Goal: Transaction & Acquisition: Purchase product/service

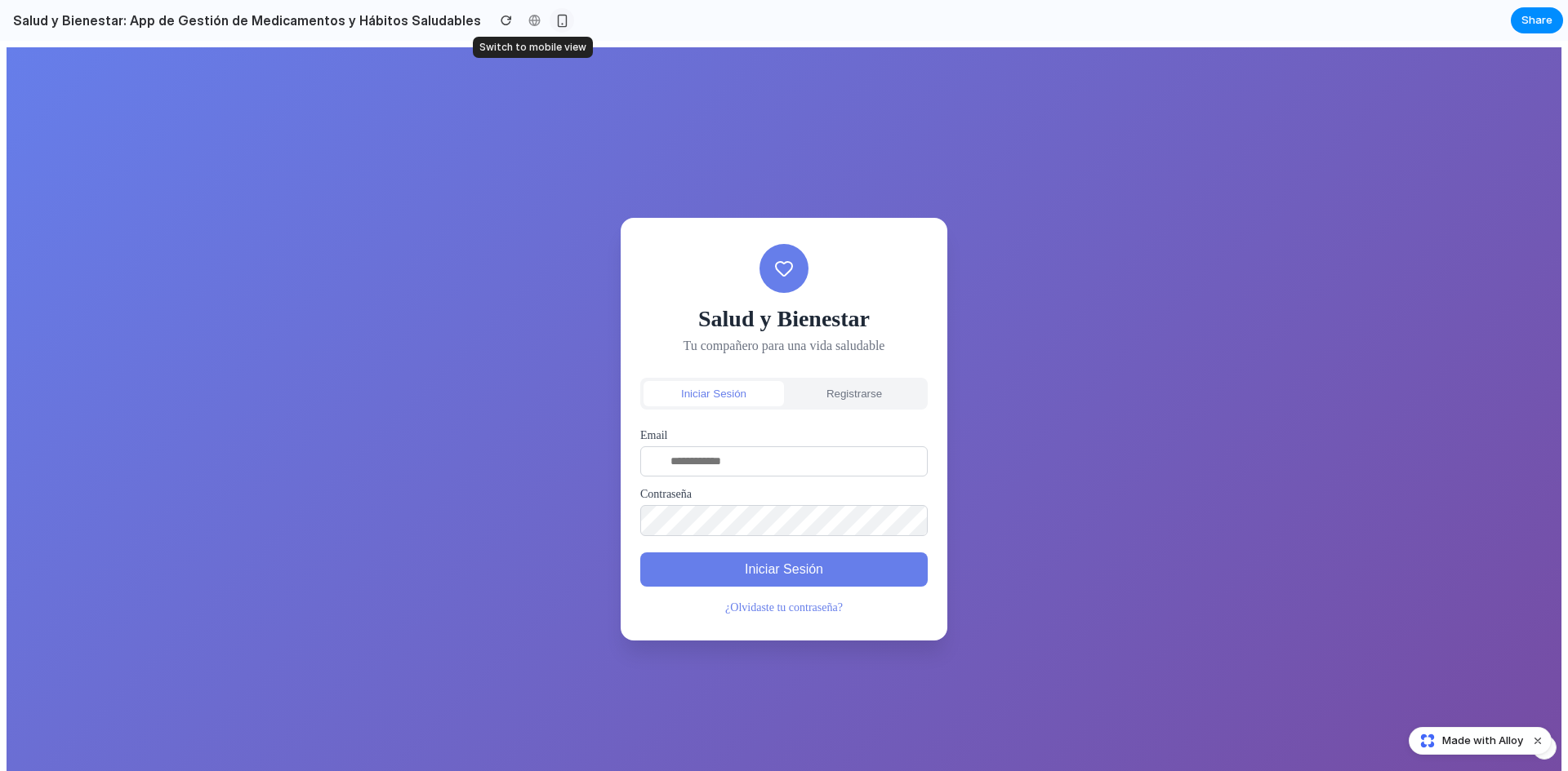
click at [555, 23] on div "button" at bounding box center [561, 20] width 14 height 14
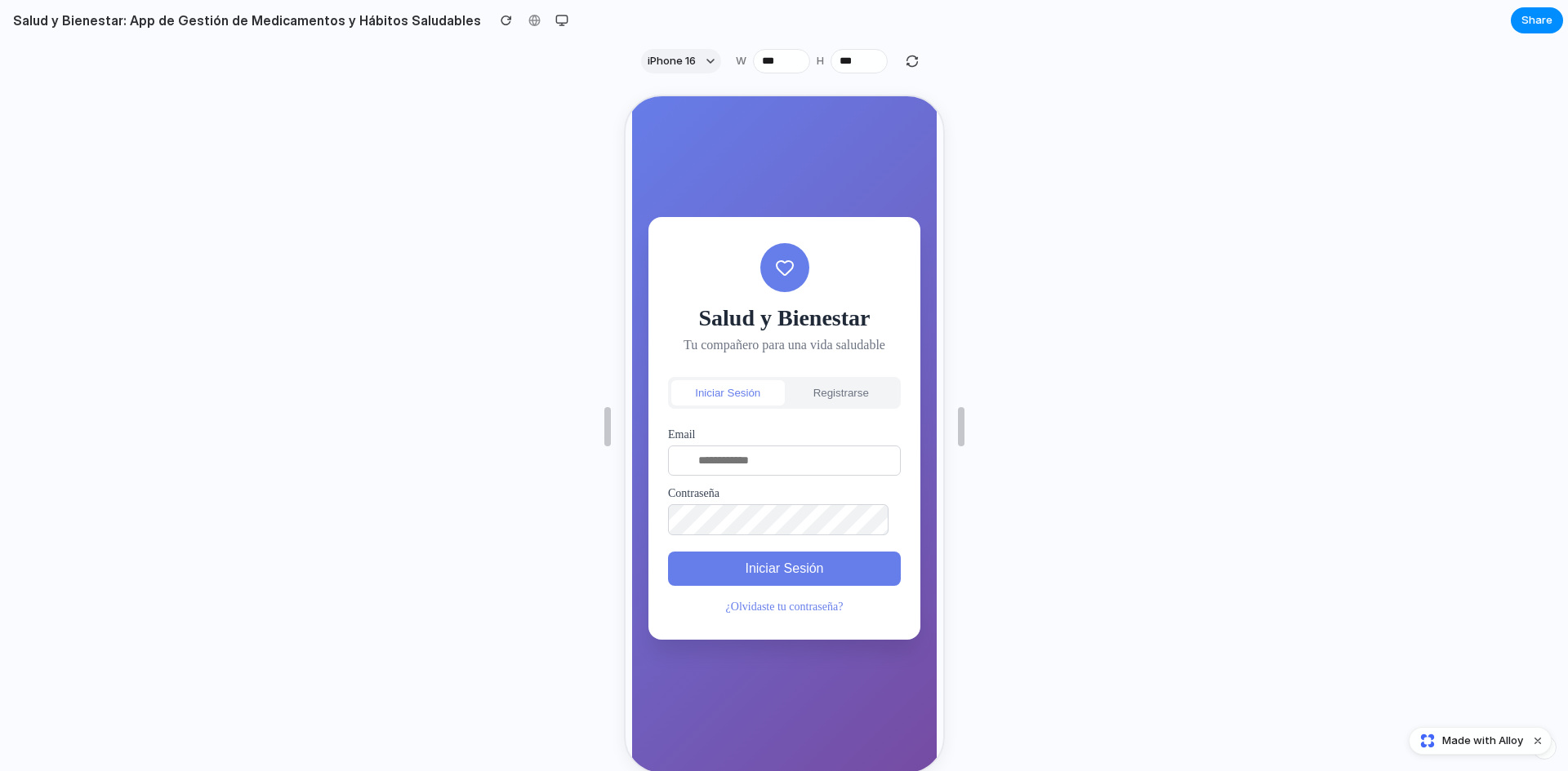
scroll to position [46, 0]
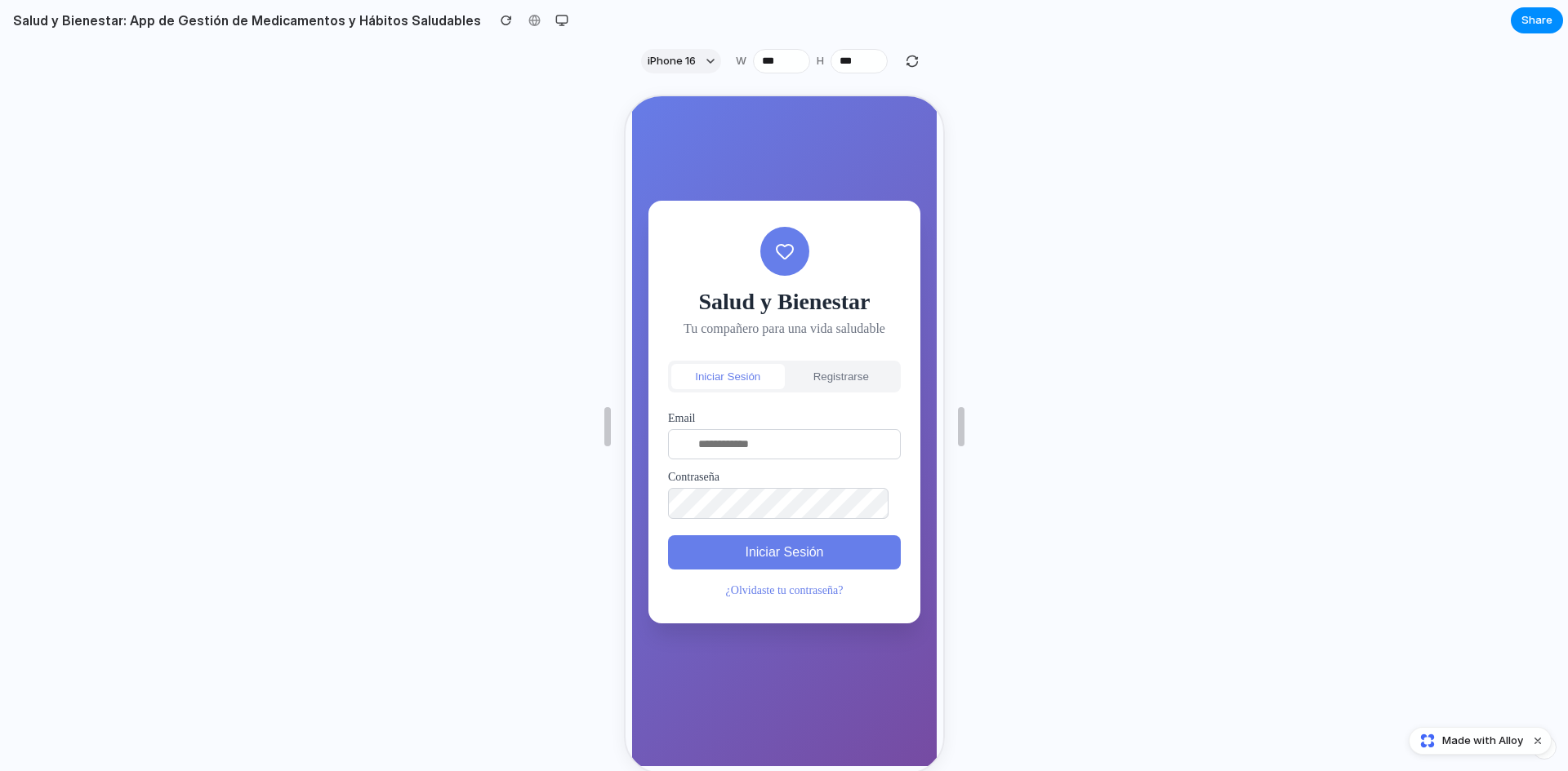
click at [837, 367] on button "Registrarse" at bounding box center [838, 375] width 113 height 25
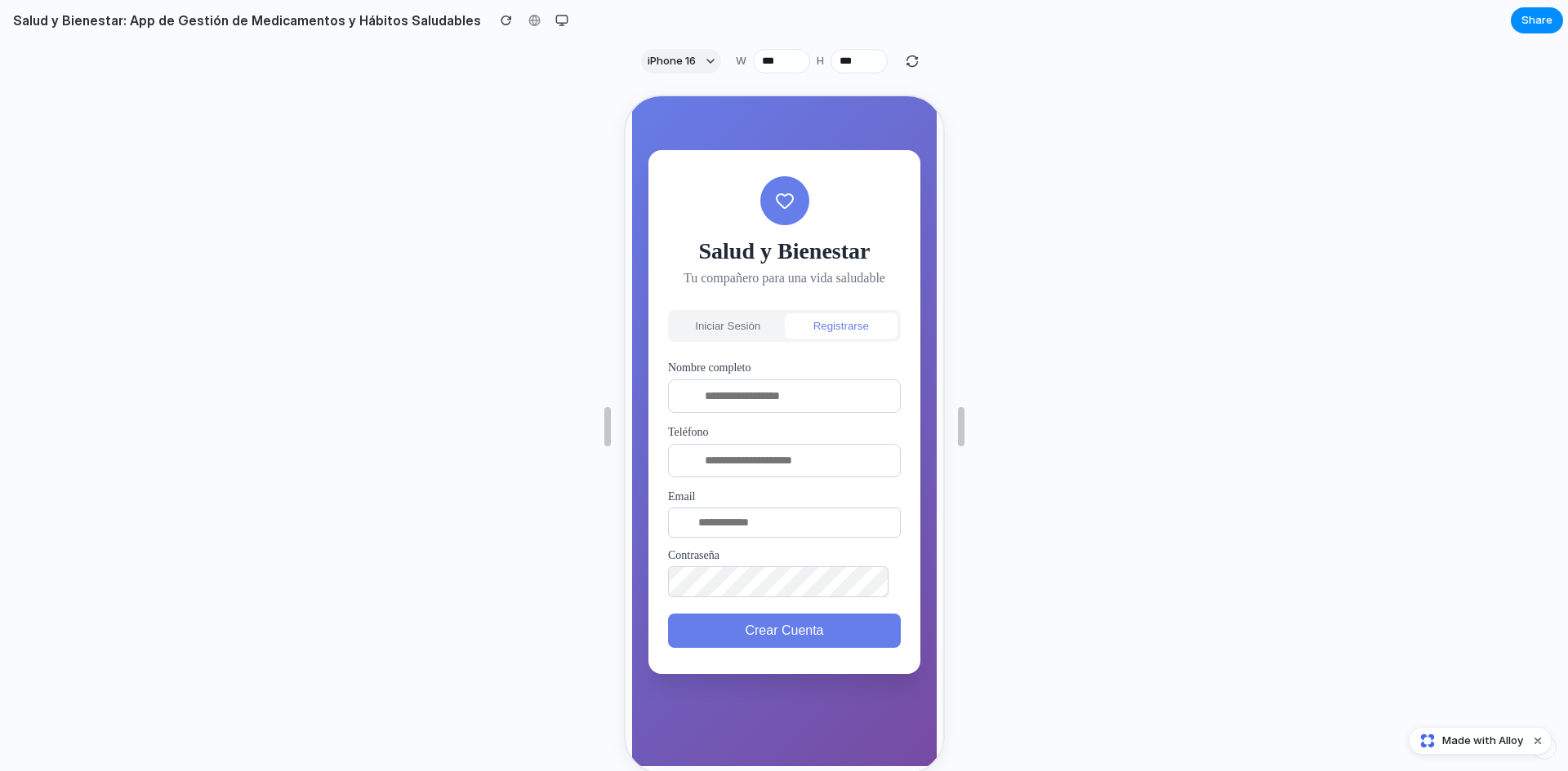
scroll to position [0, 0]
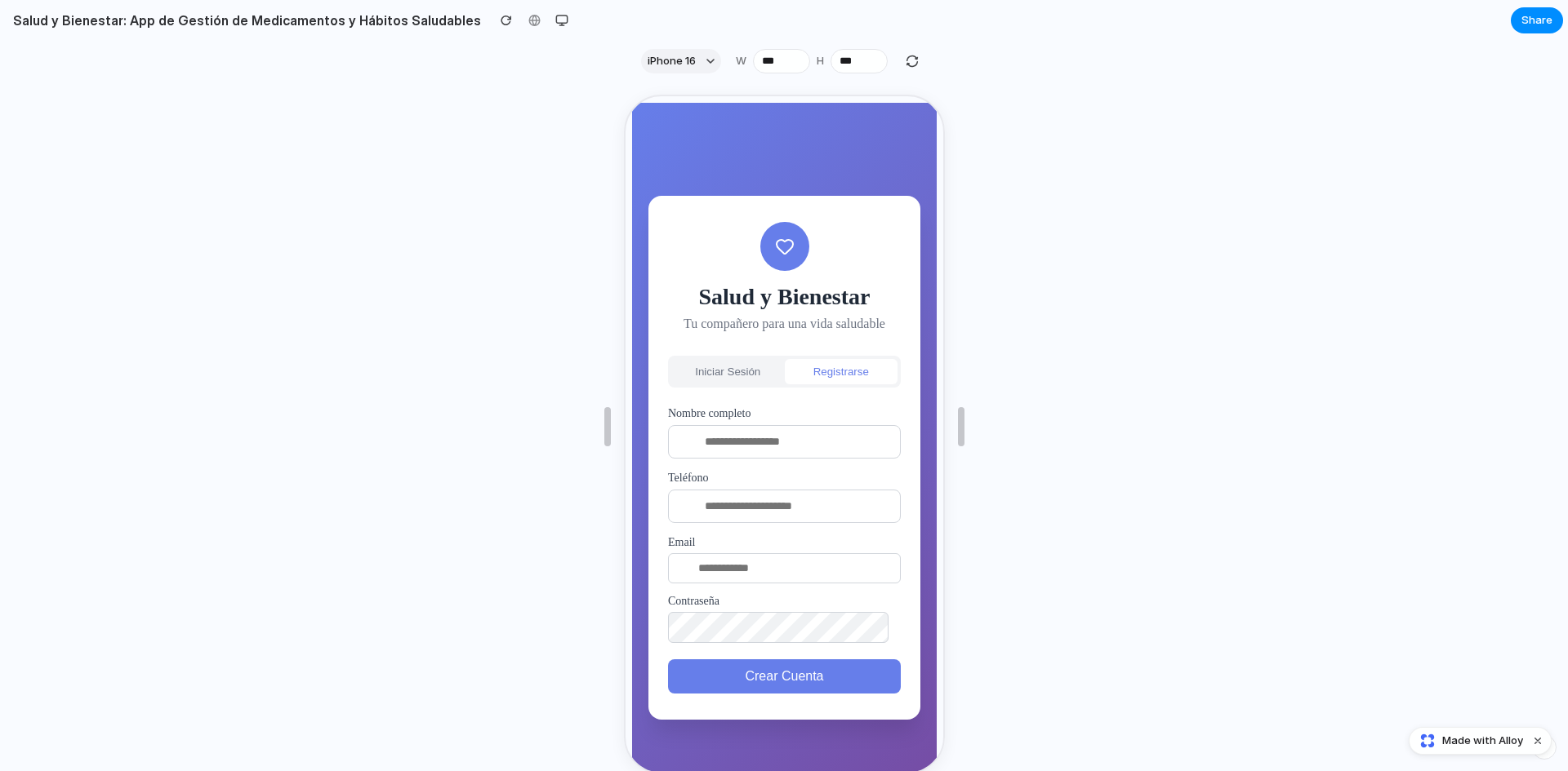
click at [743, 371] on button "Iniciar Sesión" at bounding box center [725, 370] width 113 height 25
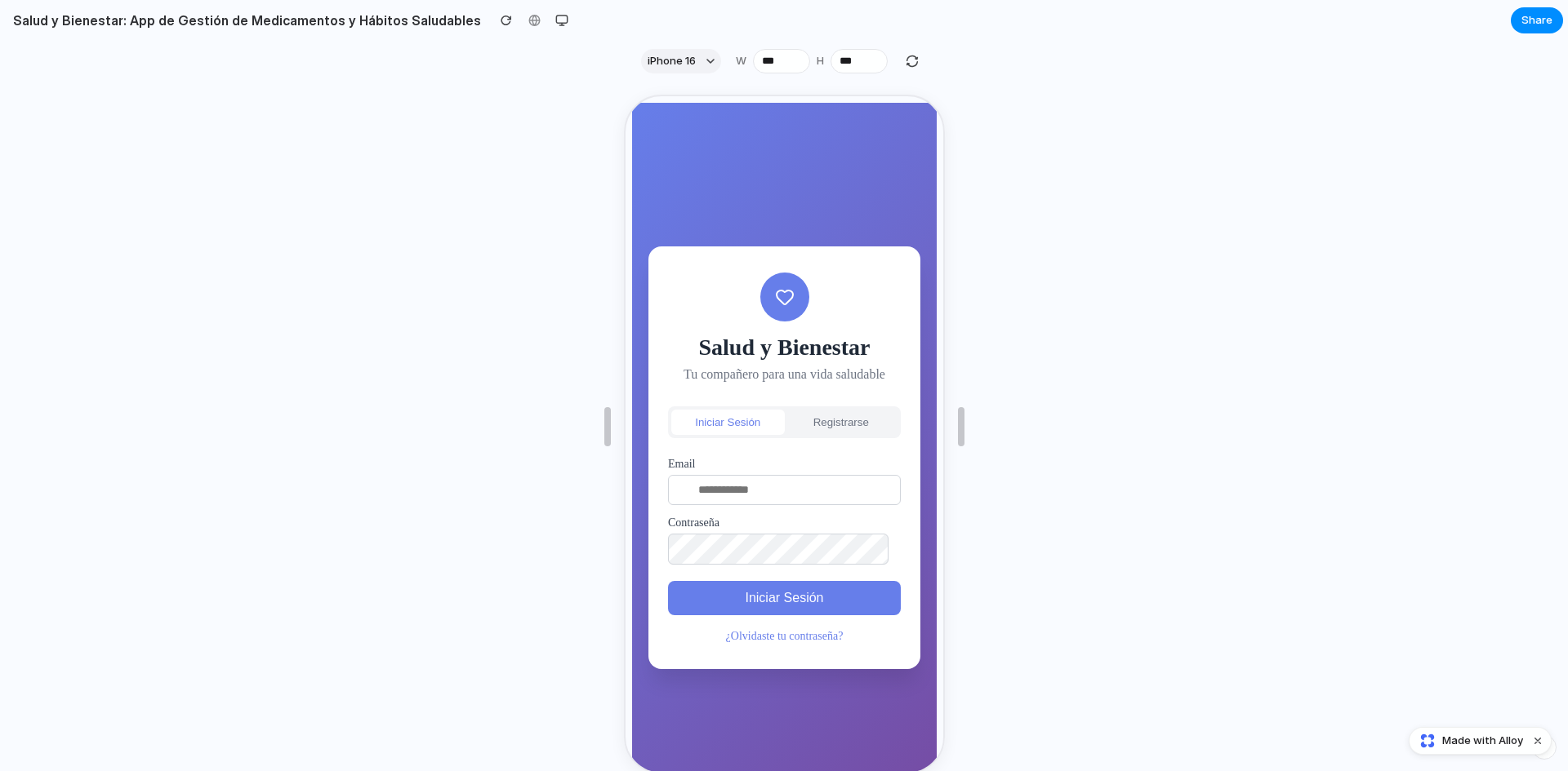
click at [751, 634] on link "¿Olvidaste tu contraseña?" at bounding box center [782, 635] width 118 height 13
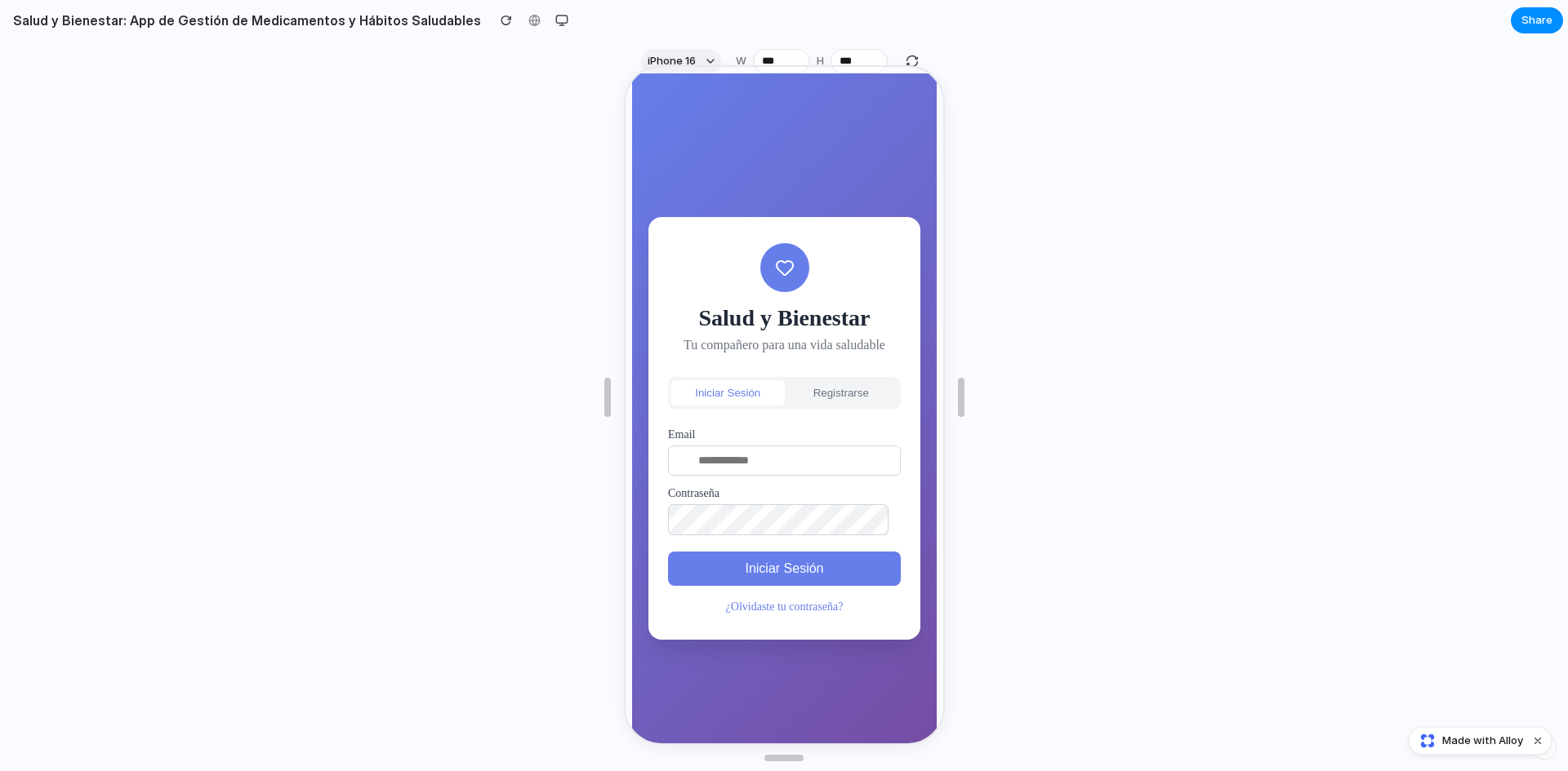
click at [789, 603] on link "¿Olvidaste tu contraseña?" at bounding box center [782, 605] width 118 height 13
click at [822, 392] on button "Registrarse" at bounding box center [838, 392] width 113 height 25
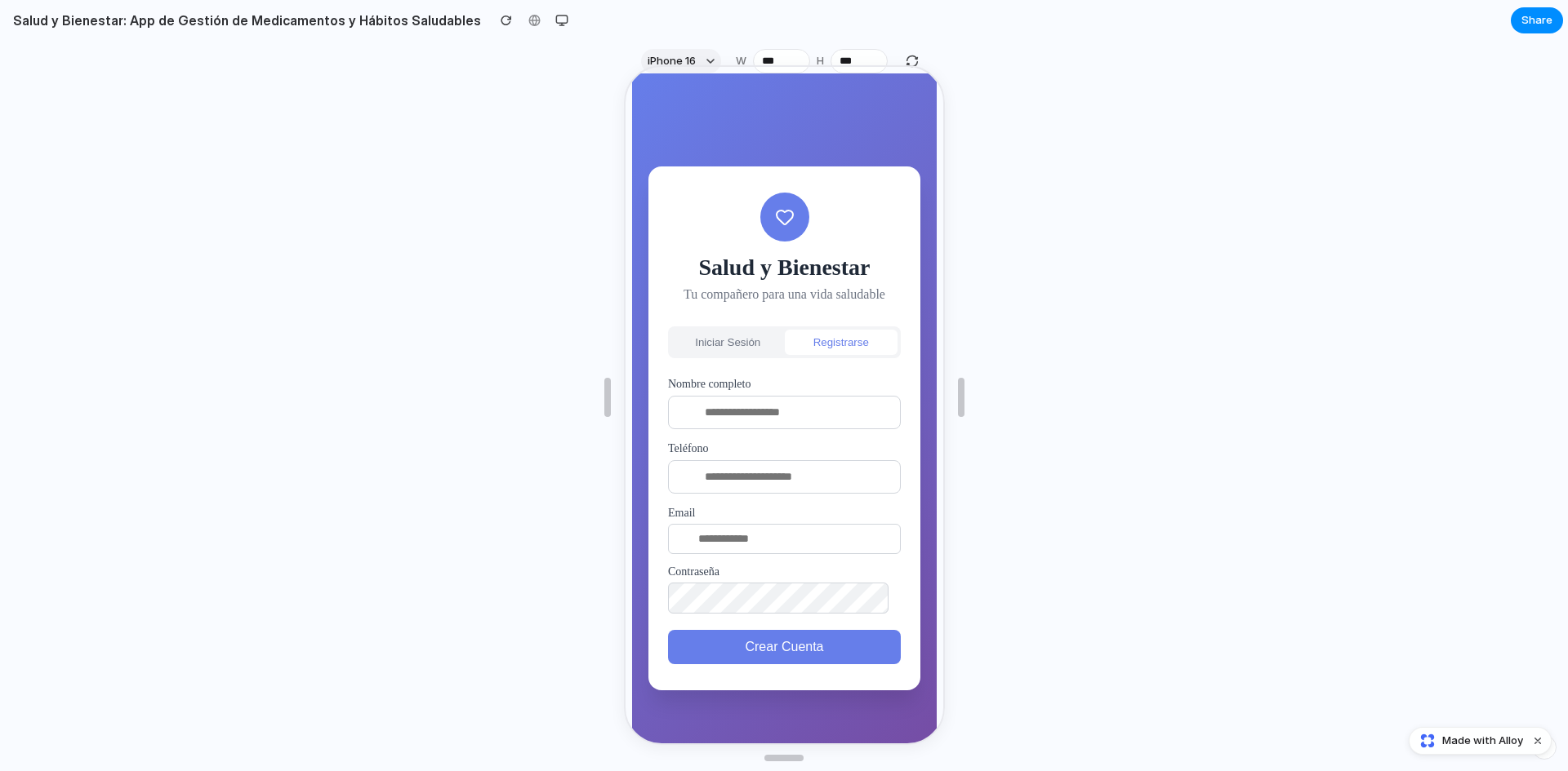
click at [729, 333] on button "Iniciar Sesión" at bounding box center [725, 341] width 113 height 25
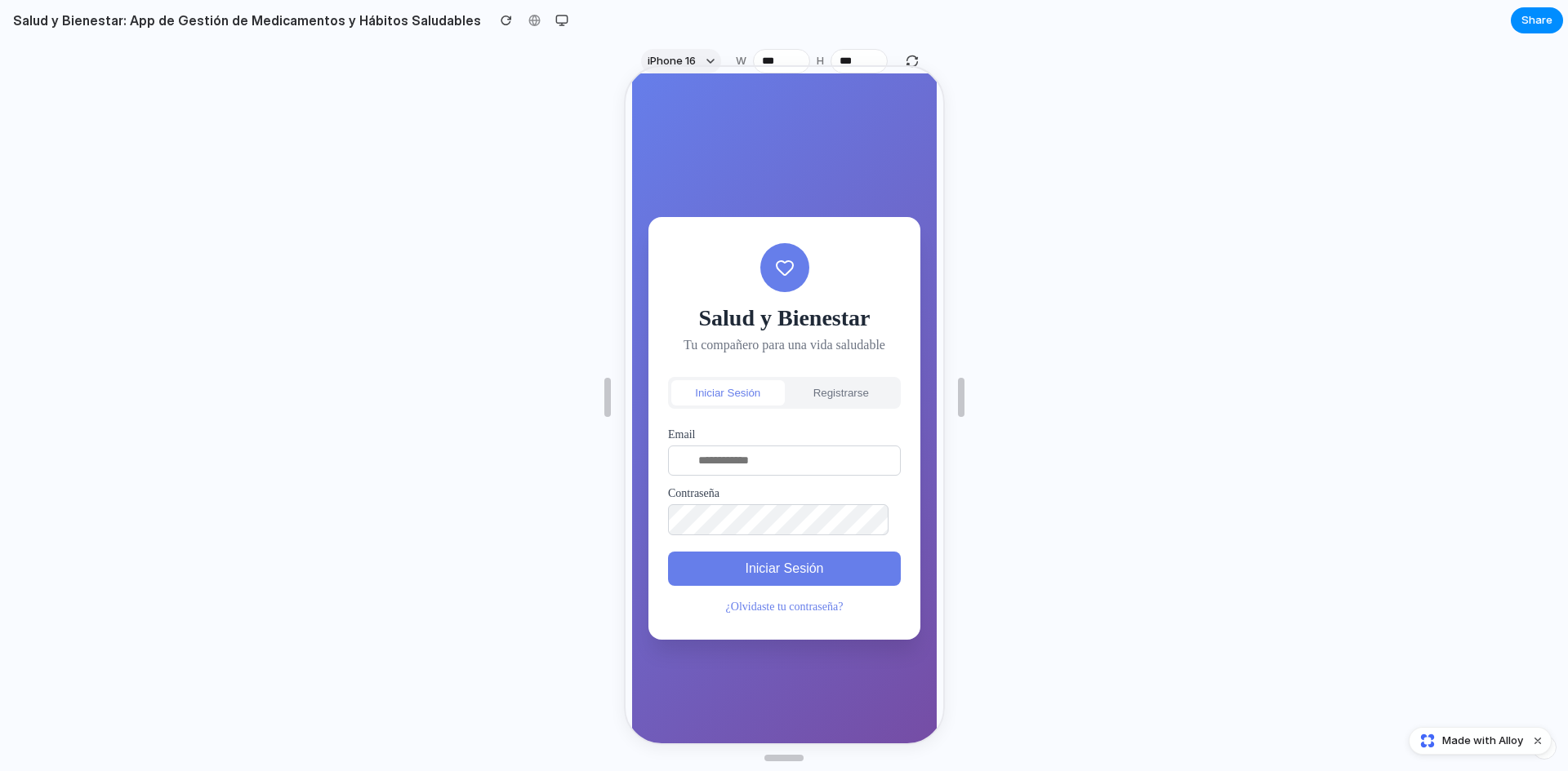
click at [772, 447] on input "email" at bounding box center [781, 459] width 233 height 30
click at [750, 604] on link "¿Olvidaste tu contraseña?" at bounding box center [782, 605] width 118 height 13
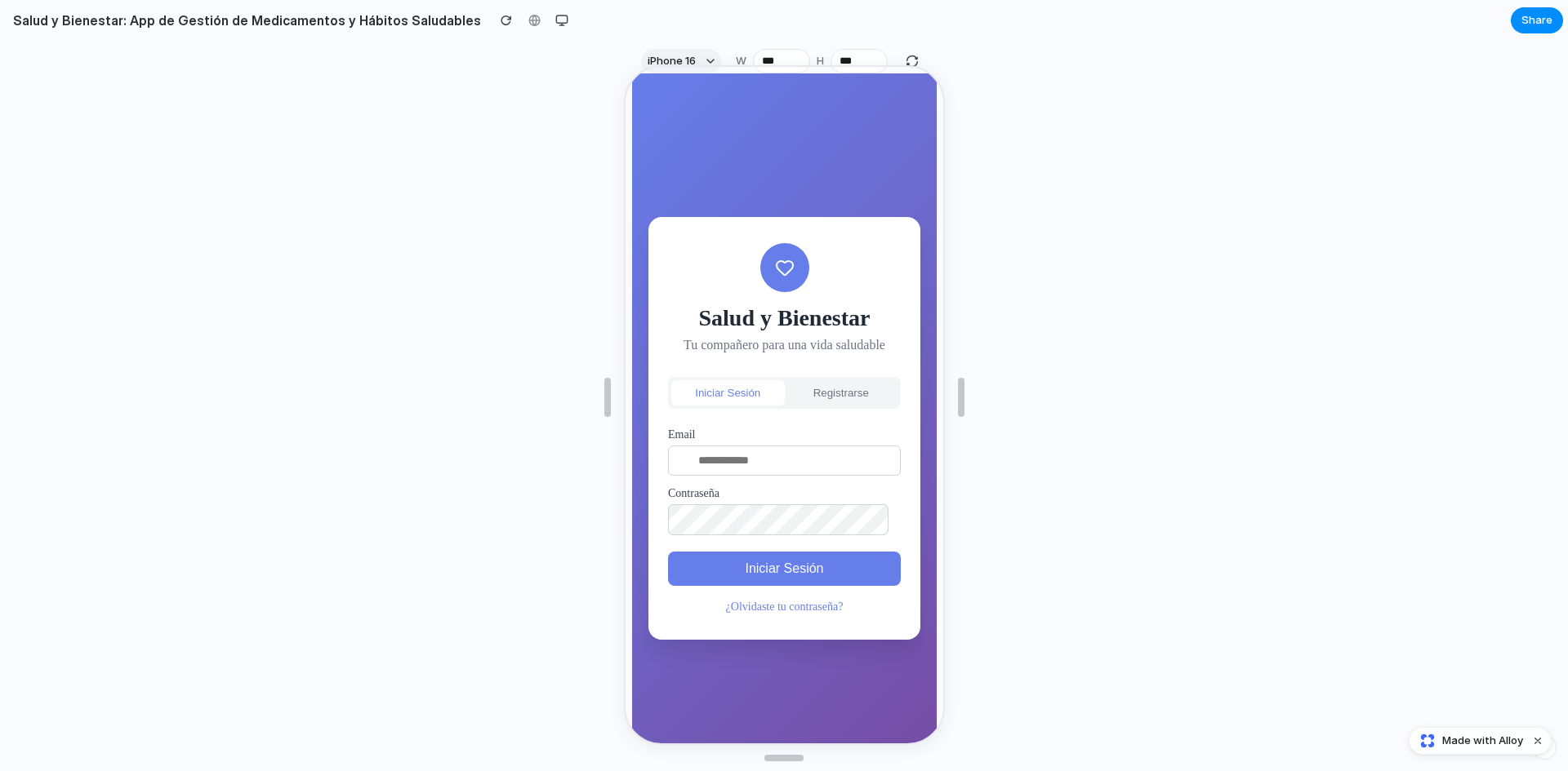
click at [750, 604] on link "¿Olvidaste tu contraseña?" at bounding box center [782, 605] width 118 height 13
click at [749, 602] on link "¿Olvidaste tu contraseña?" at bounding box center [782, 605] width 118 height 13
click at [749, 598] on div "¿Olvidaste tu contraseña?" at bounding box center [781, 604] width 233 height 14
click at [754, 604] on link "¿Olvidaste tu contraseña?" at bounding box center [782, 605] width 118 height 13
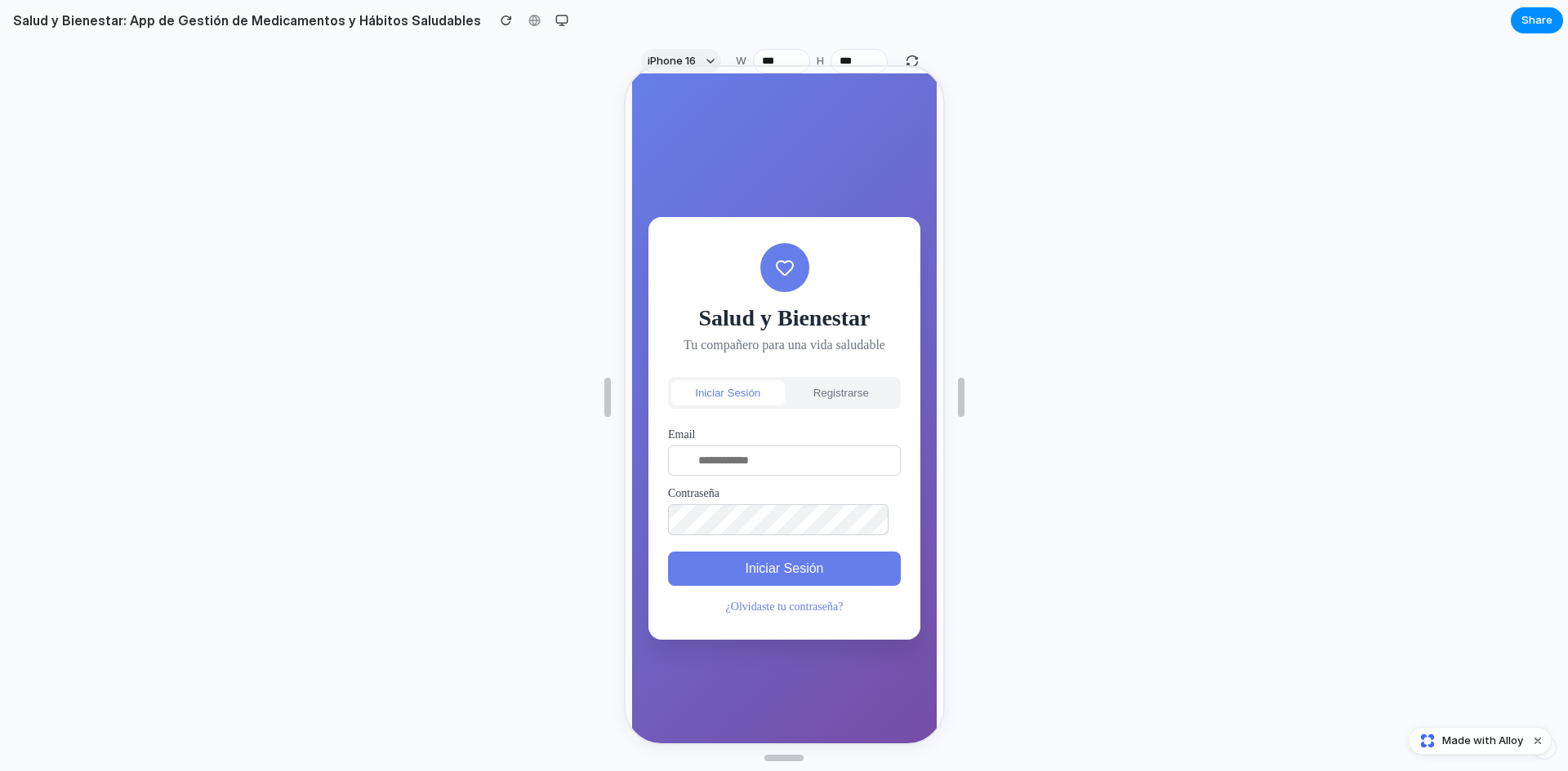
click at [754, 604] on link "¿Olvidaste tu contraseña?" at bounding box center [782, 605] width 118 height 13
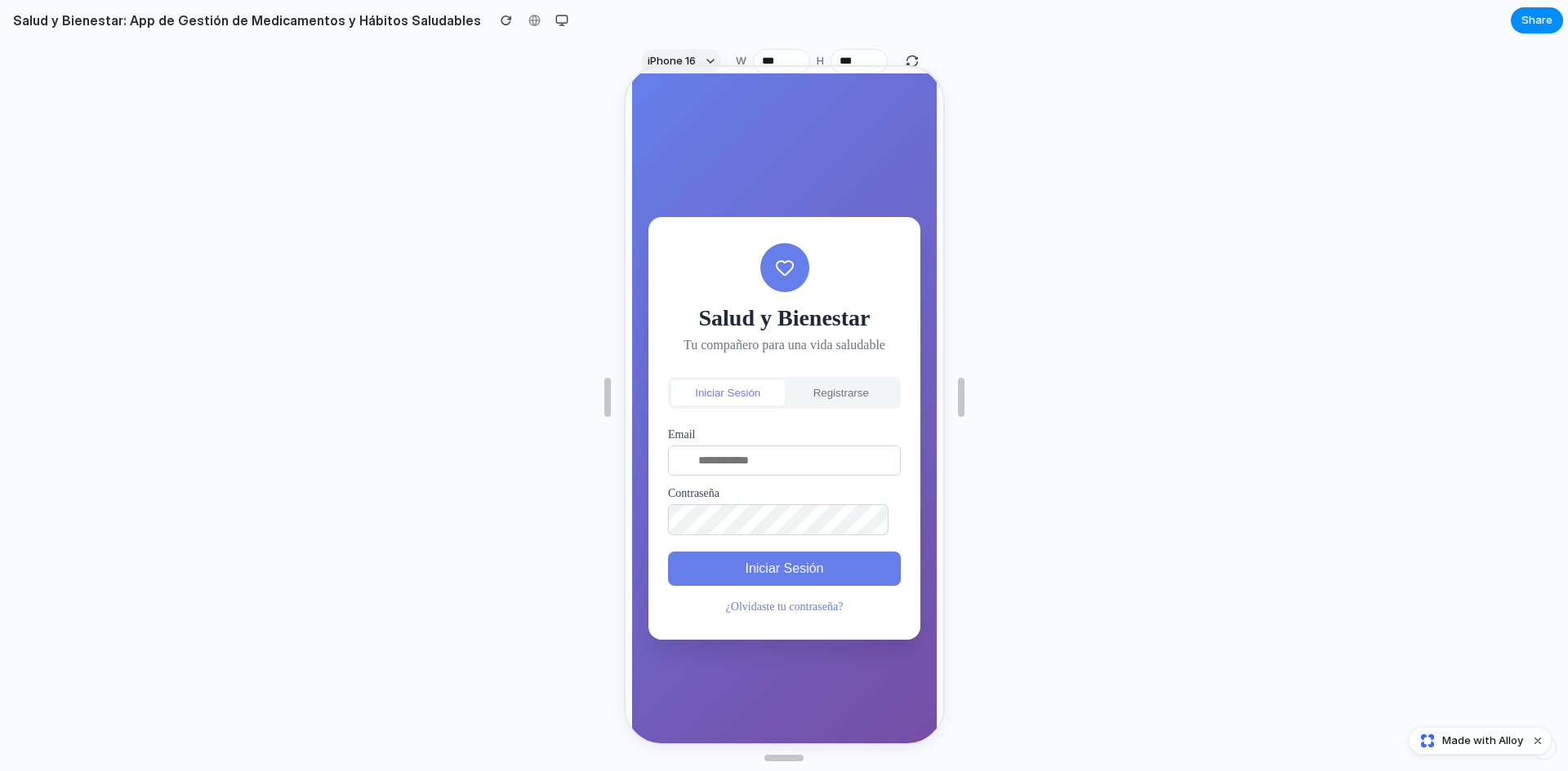
click at [754, 604] on link "¿Olvidaste tu contraseña?" at bounding box center [782, 605] width 118 height 13
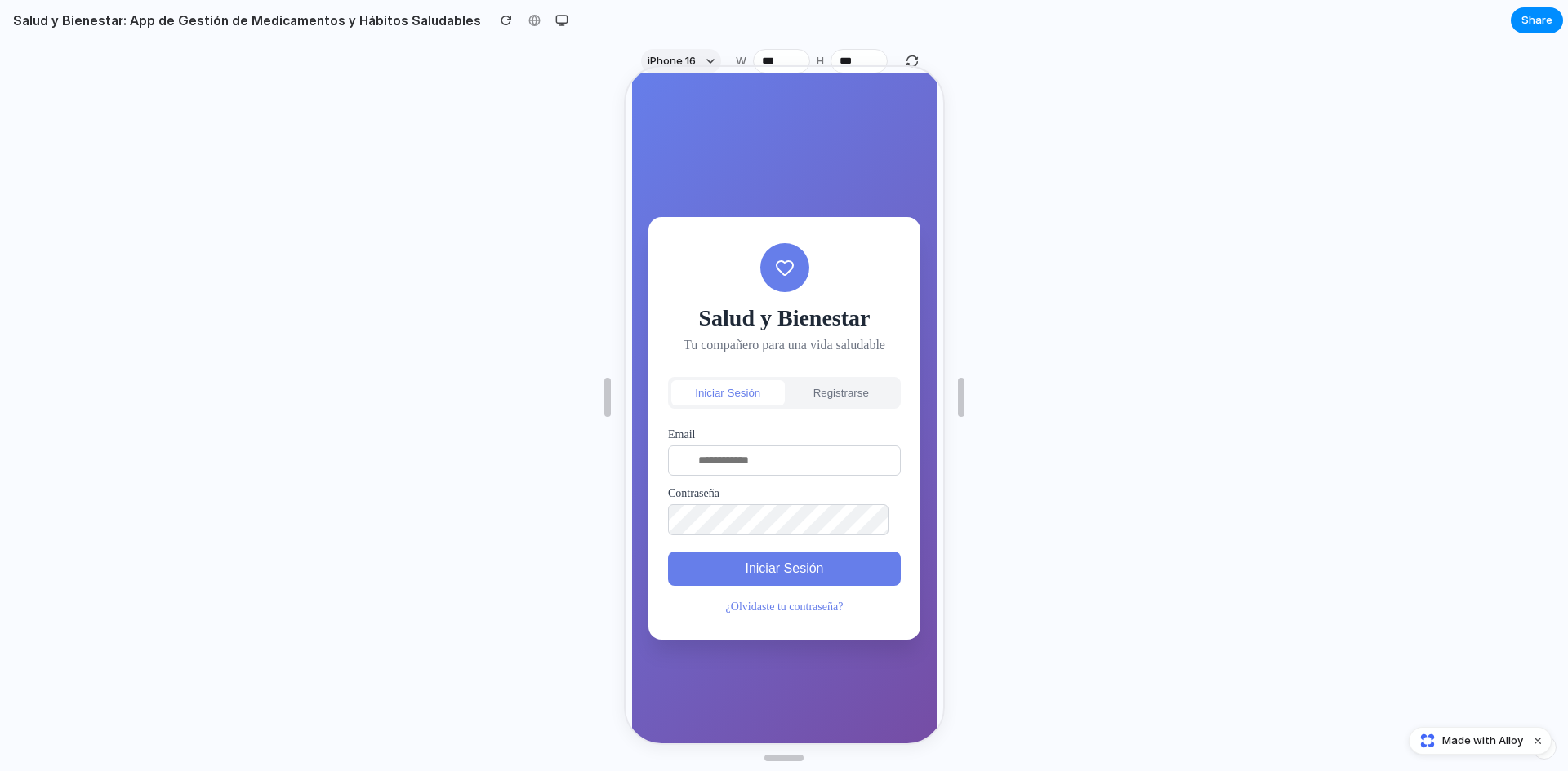
click at [754, 604] on link "¿Olvidaste tu contraseña?" at bounding box center [782, 605] width 118 height 13
click at [796, 465] on input "email" at bounding box center [781, 459] width 233 height 30
click at [837, 399] on button "Registrarse" at bounding box center [838, 392] width 113 height 25
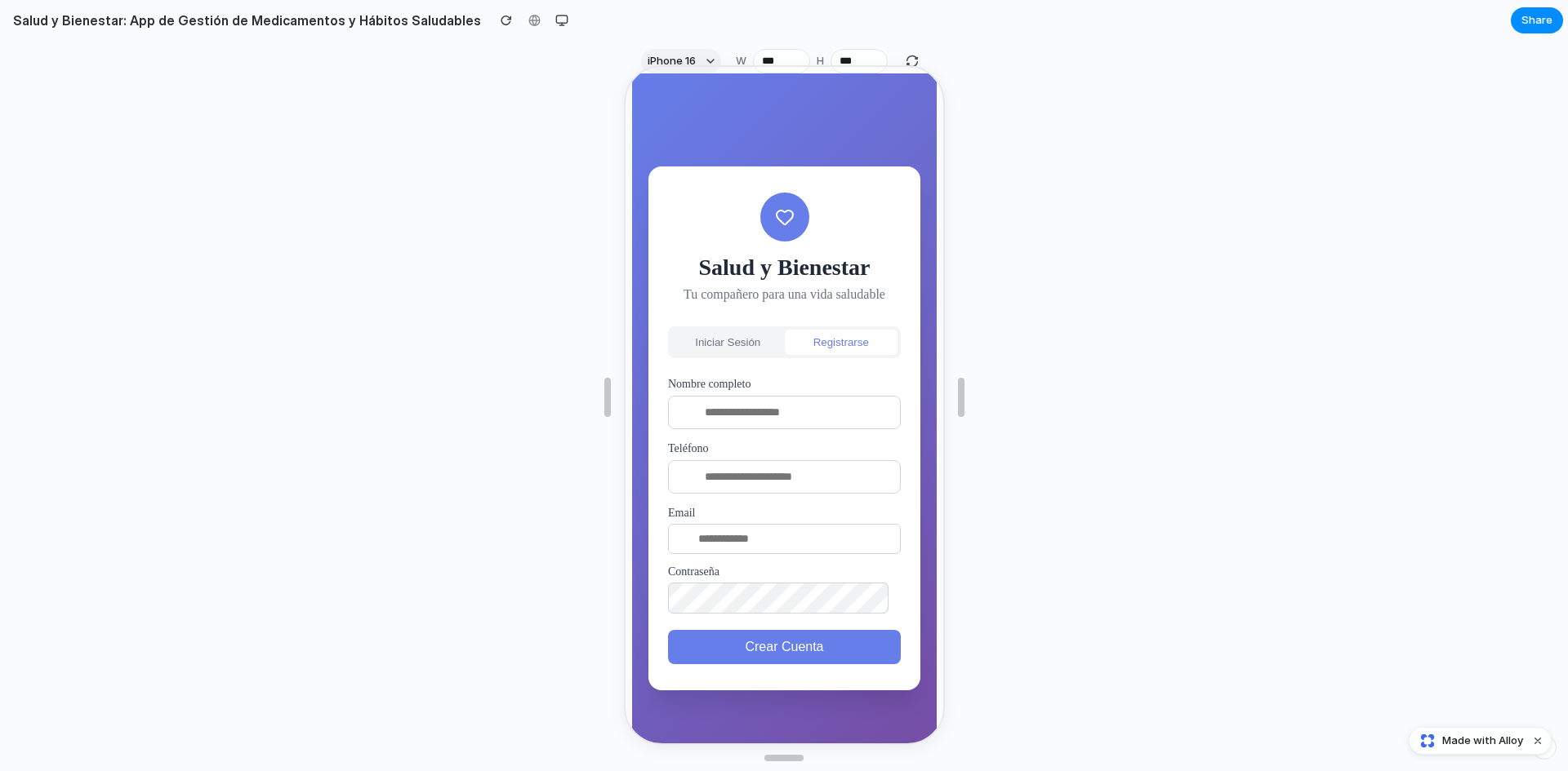
click at [715, 342] on button "Iniciar Sesión" at bounding box center [725, 341] width 113 height 25
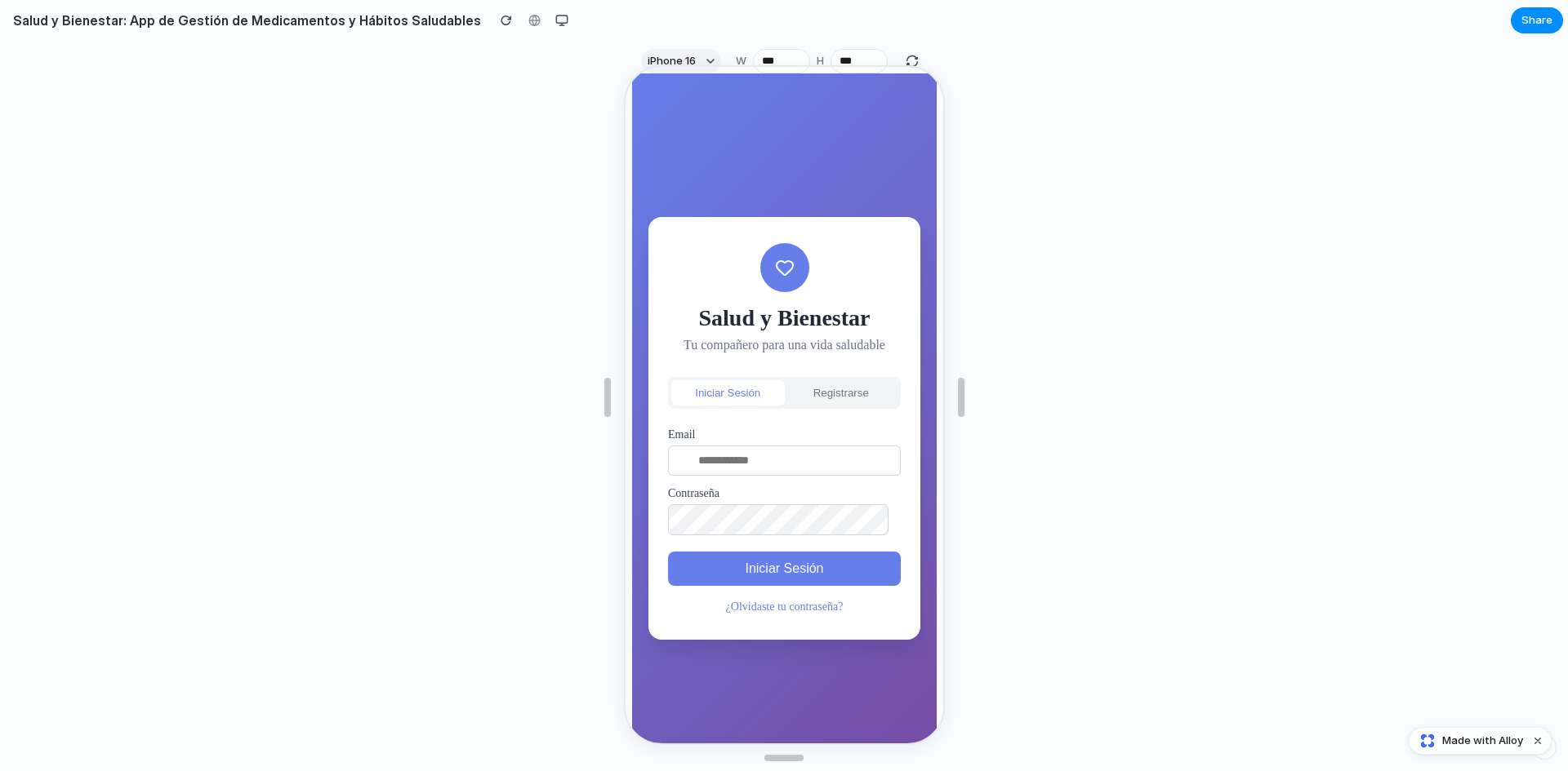
click at [854, 387] on button "Registrarse" at bounding box center [838, 392] width 113 height 25
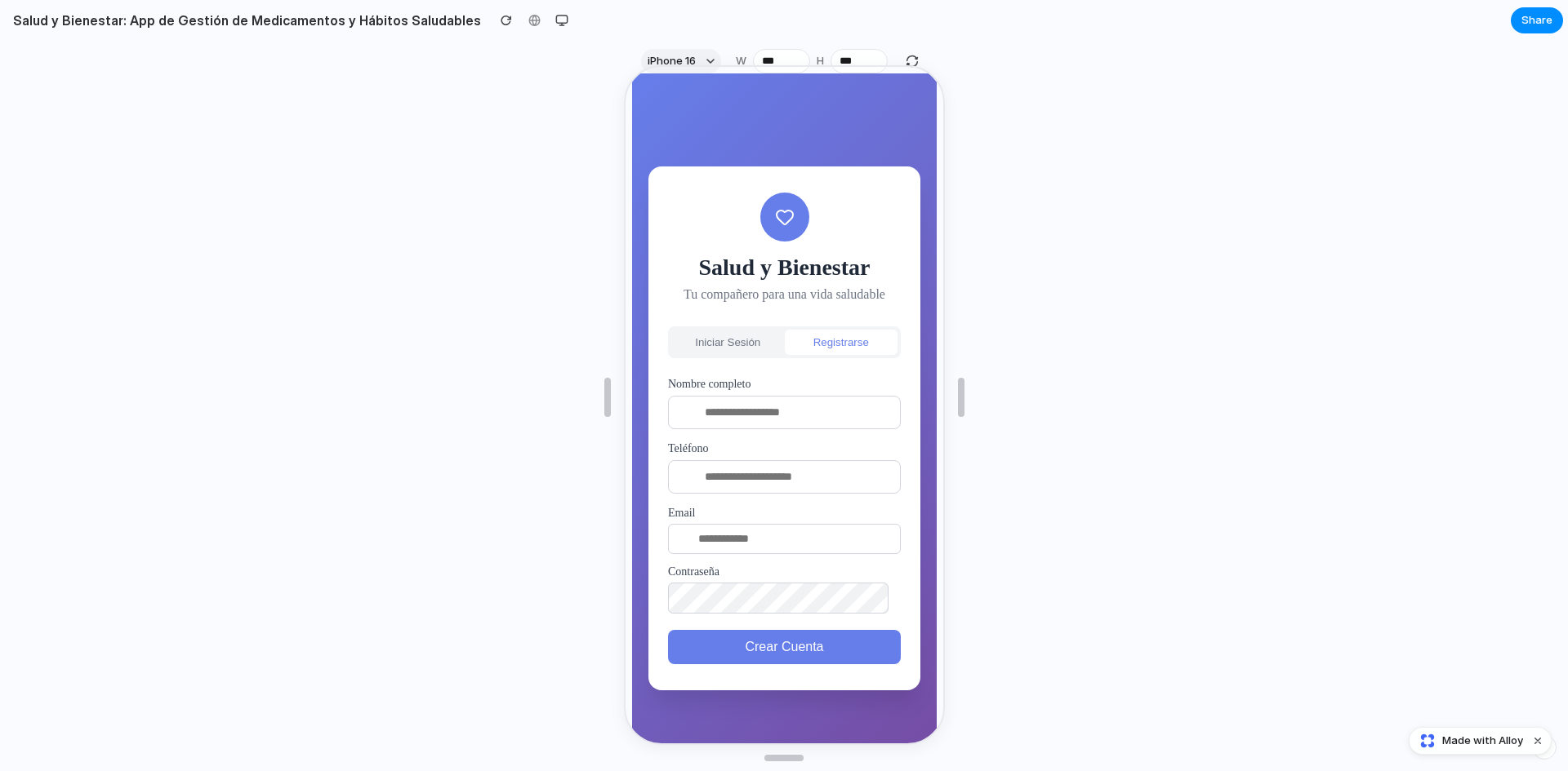
drag, startPoint x: 739, startPoint y: 340, endPoint x: 733, endPoint y: 347, distance: 9.2
click at [737, 341] on button "Iniciar Sesión" at bounding box center [725, 341] width 113 height 25
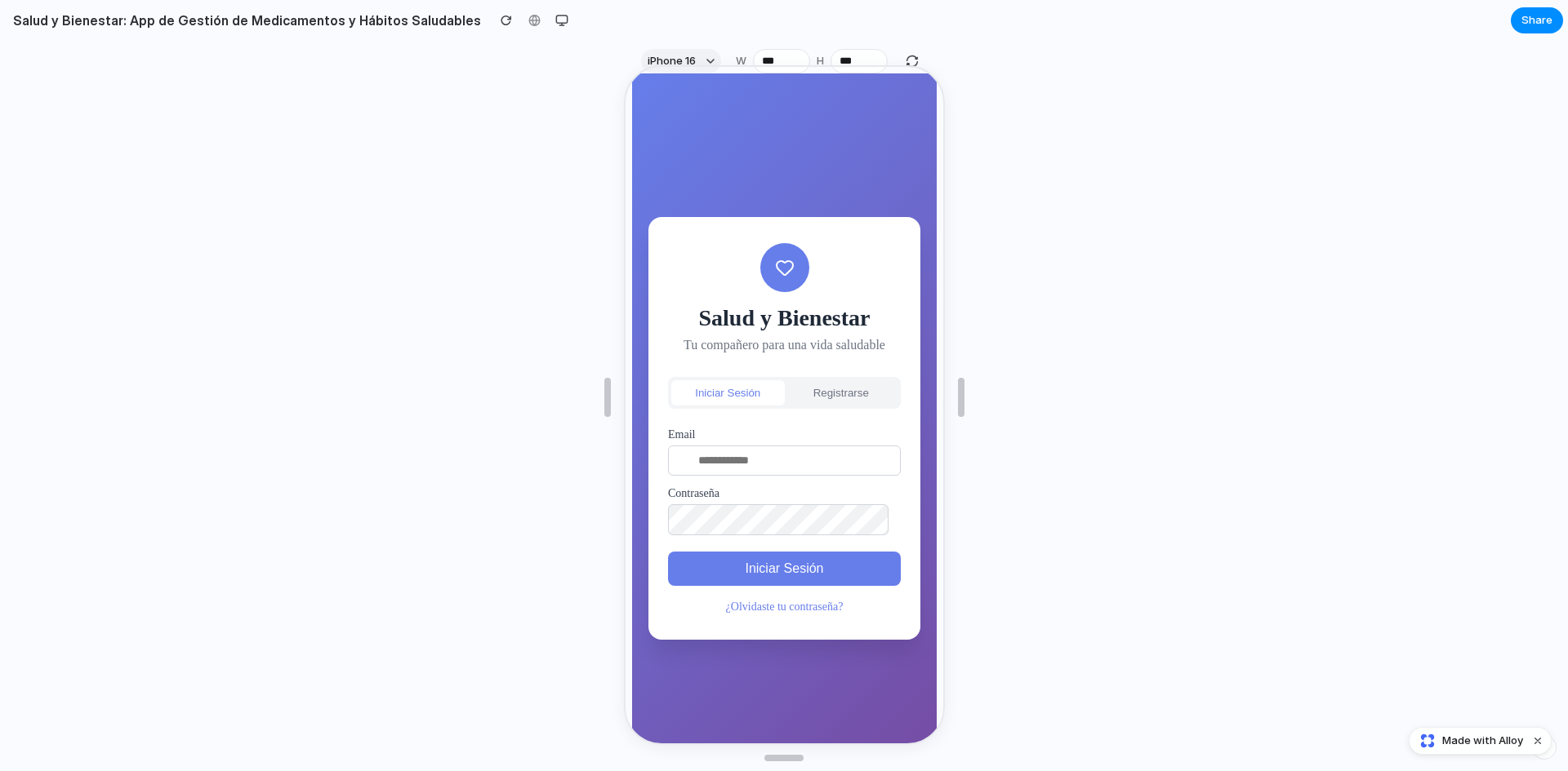
click at [784, 601] on link "¿Olvidaste tu contraseña?" at bounding box center [782, 605] width 118 height 13
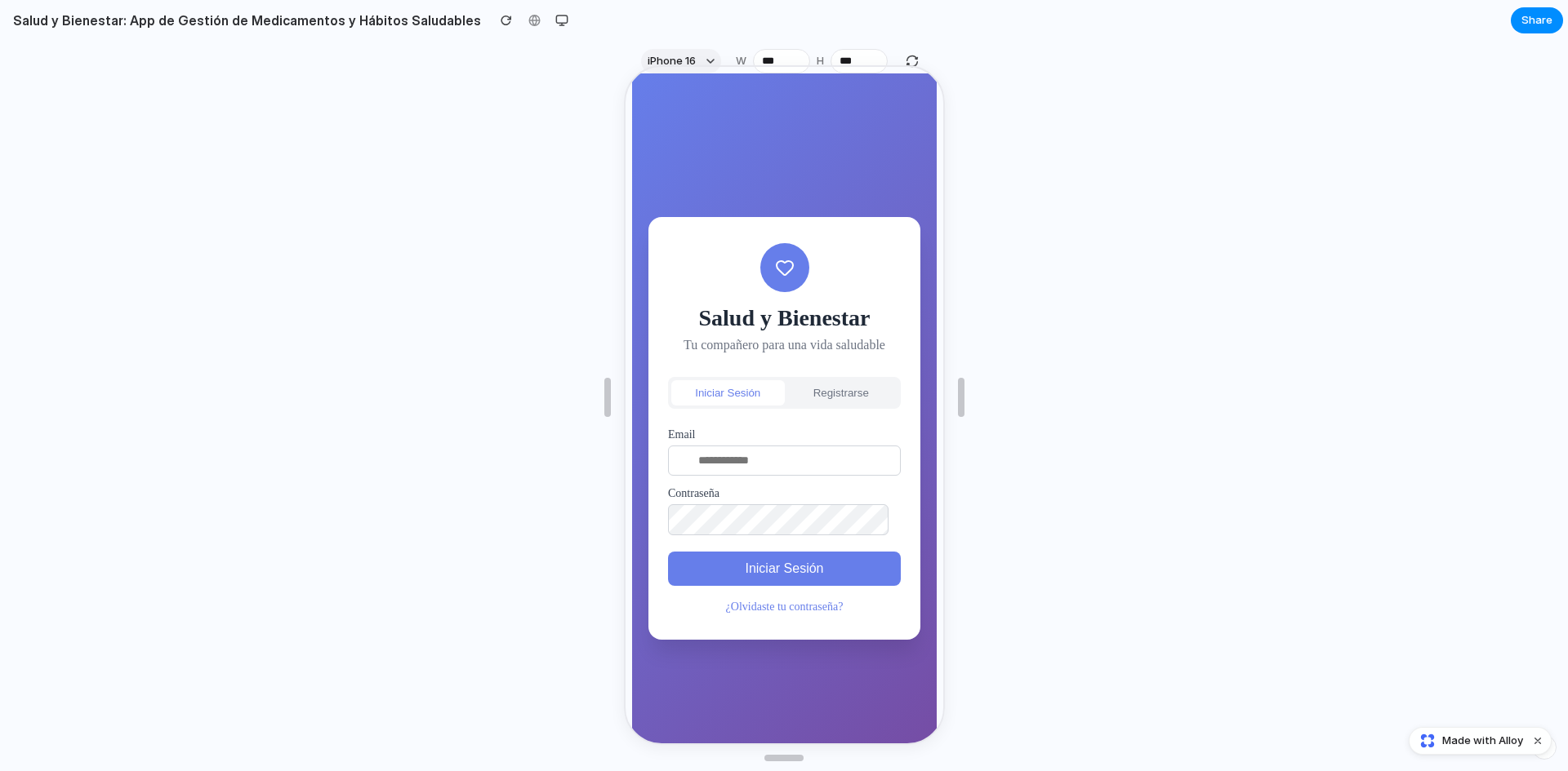
click at [784, 601] on link "¿Olvidaste tu contraseña?" at bounding box center [782, 605] width 118 height 13
click at [827, 376] on div "Iniciar Sesión Registrarse" at bounding box center [781, 391] width 233 height 32
click at [736, 386] on button "Iniciar Sesión" at bounding box center [725, 392] width 113 height 25
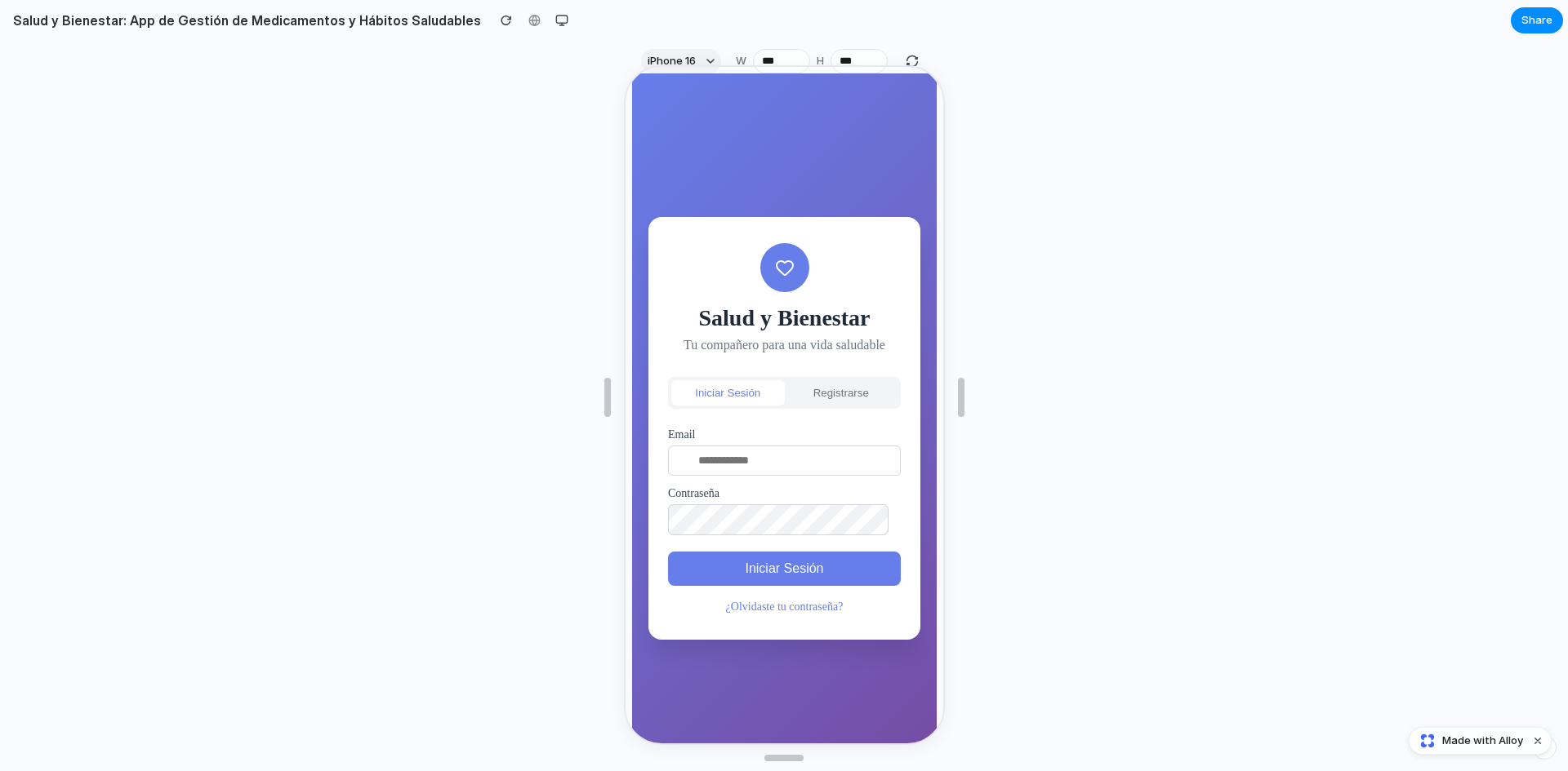
click at [816, 395] on button "Registrarse" at bounding box center [838, 392] width 113 height 25
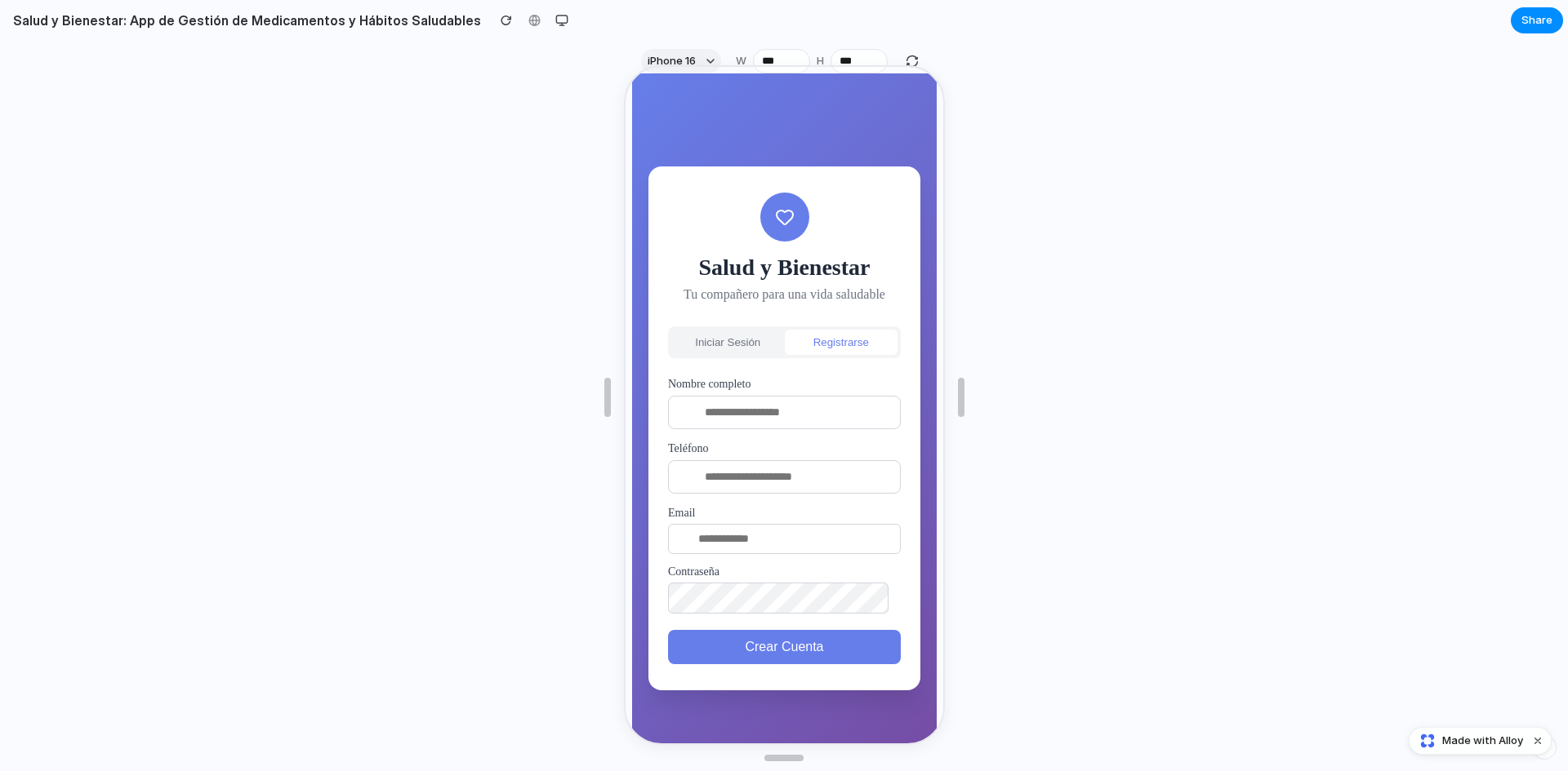
click at [735, 344] on button "Iniciar Sesión" at bounding box center [725, 341] width 113 height 25
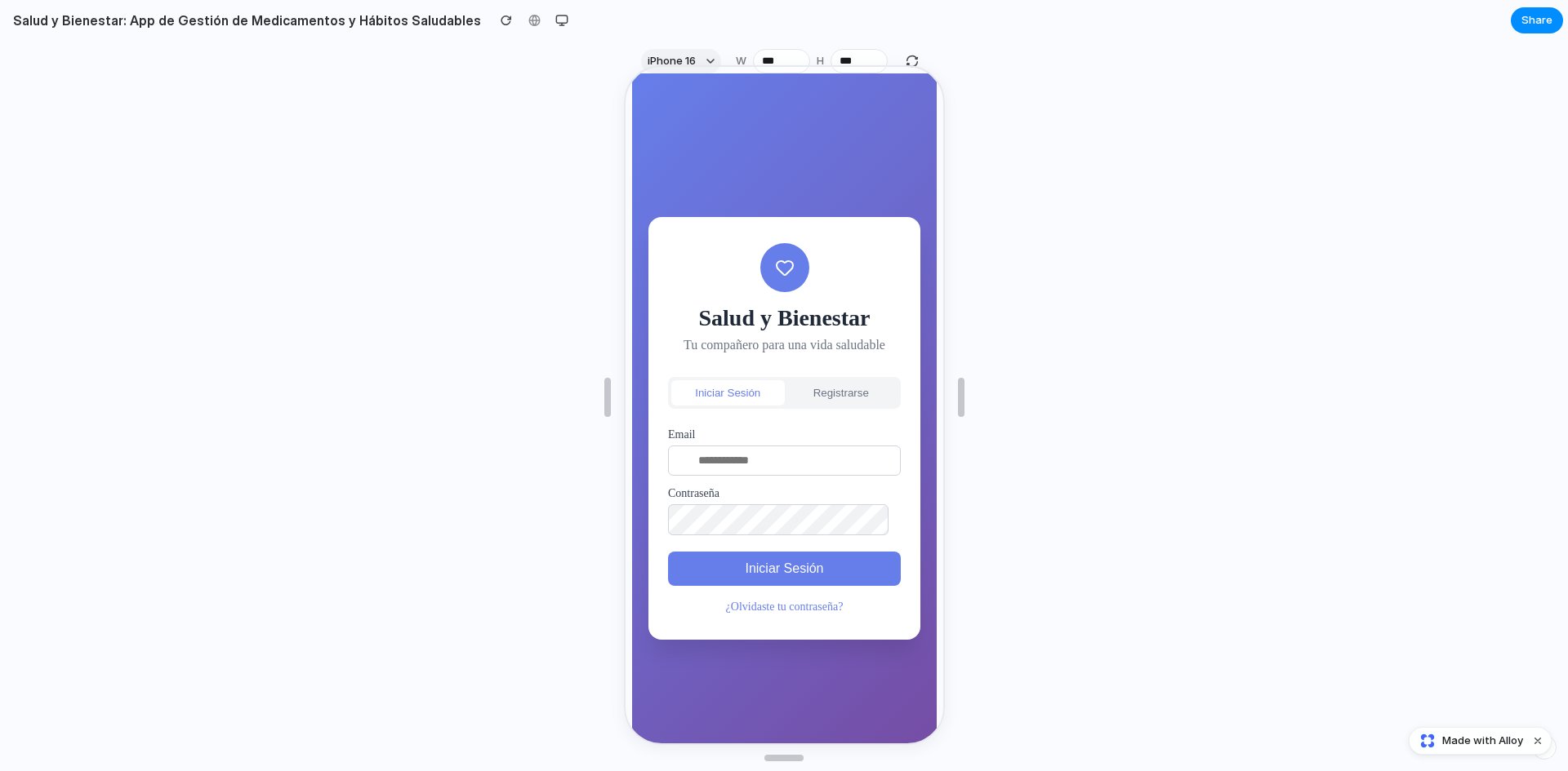
click at [732, 455] on input "email" at bounding box center [781, 459] width 233 height 30
click at [768, 569] on button "Iniciar Sesión" at bounding box center [781, 567] width 233 height 34
click at [762, 462] on input "email" at bounding box center [781, 459] width 233 height 30
type input "*"
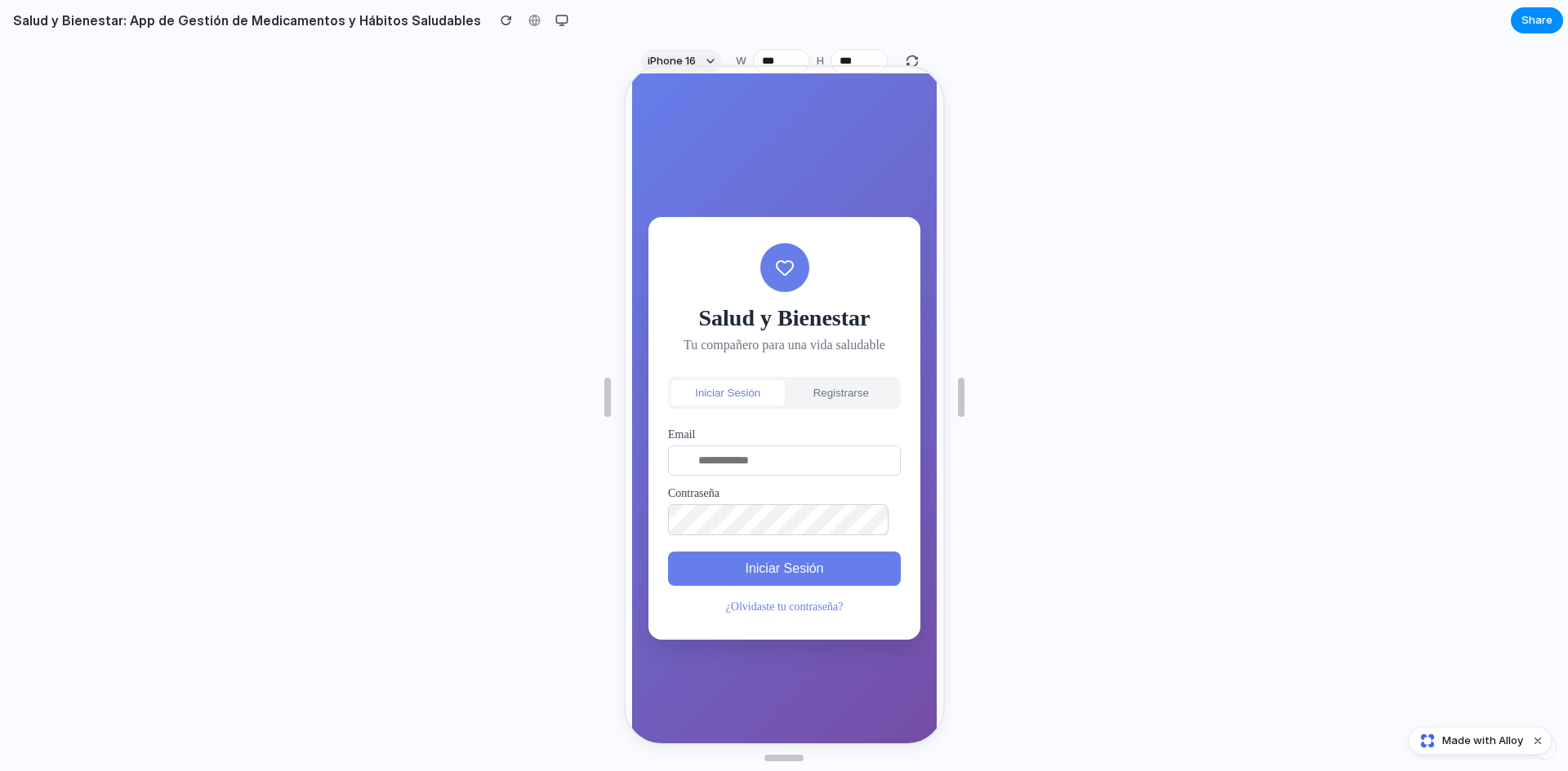
click at [801, 471] on input "email" at bounding box center [781, 459] width 233 height 30
type input "**********"
click at [779, 567] on button "Iniciar Sesión" at bounding box center [781, 567] width 233 height 34
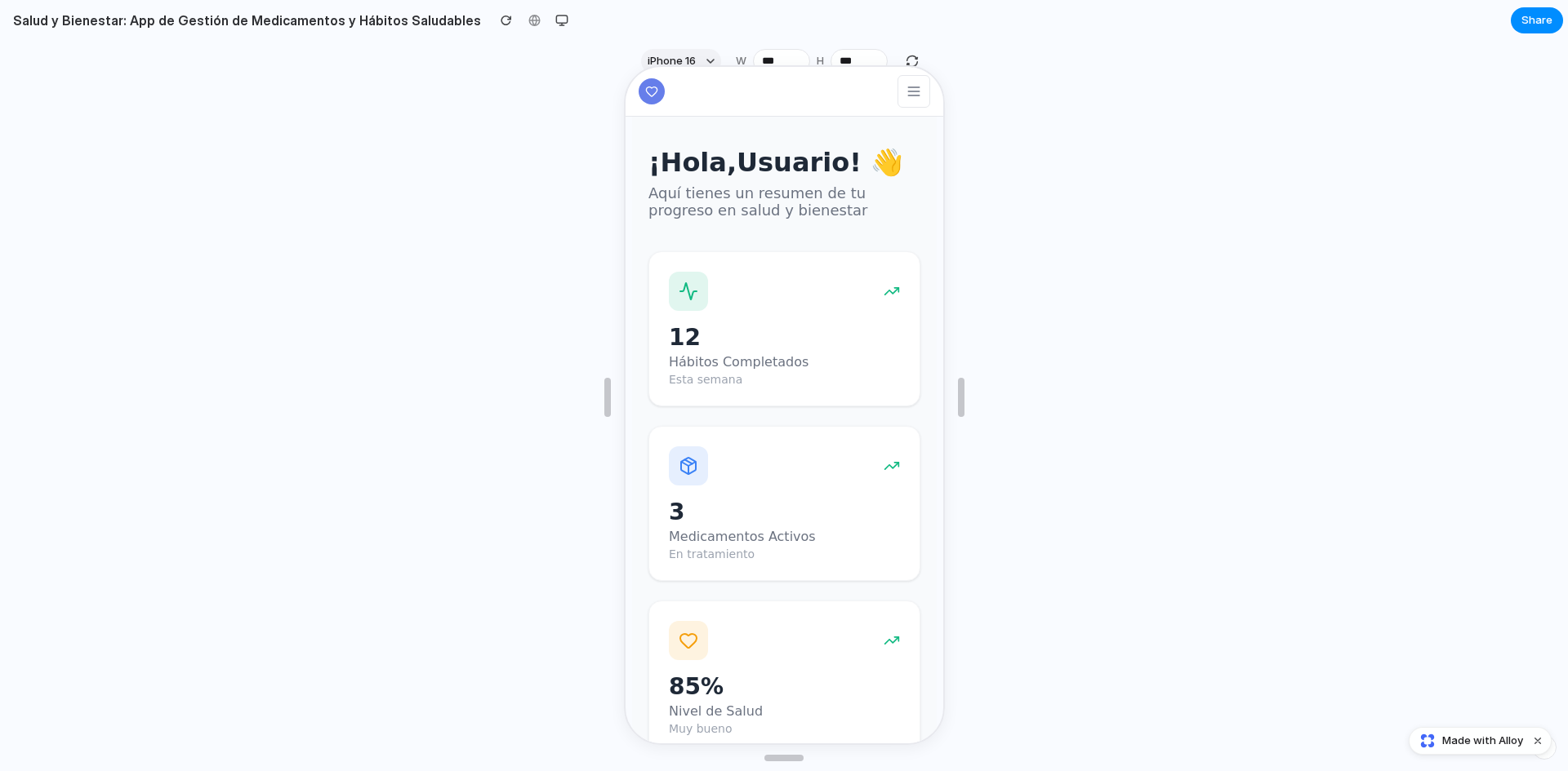
scroll to position [581, 0]
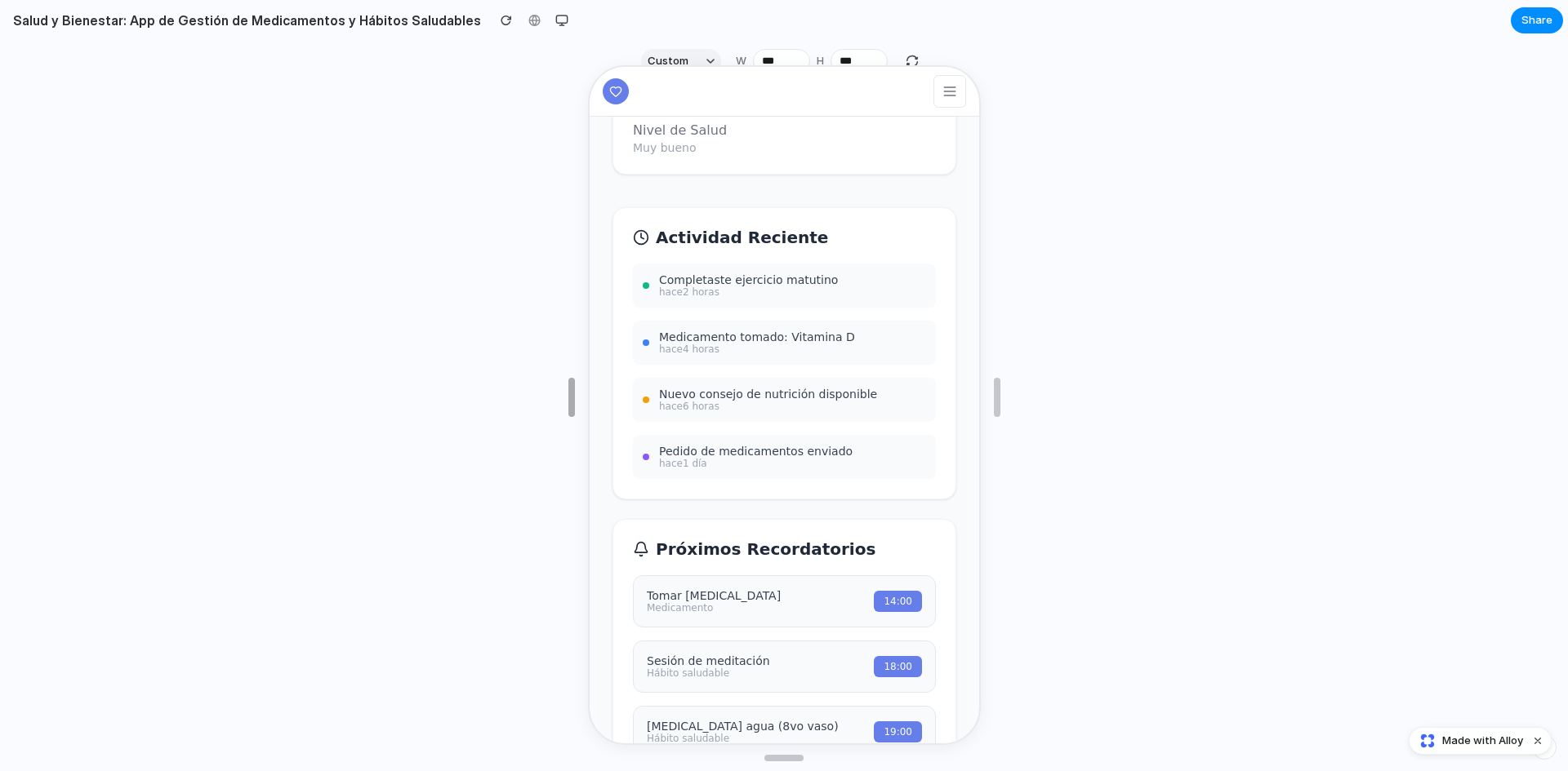
type input "***"
drag, startPoint x: 599, startPoint y: 390, endPoint x: 234, endPoint y: 316, distance: 372.4
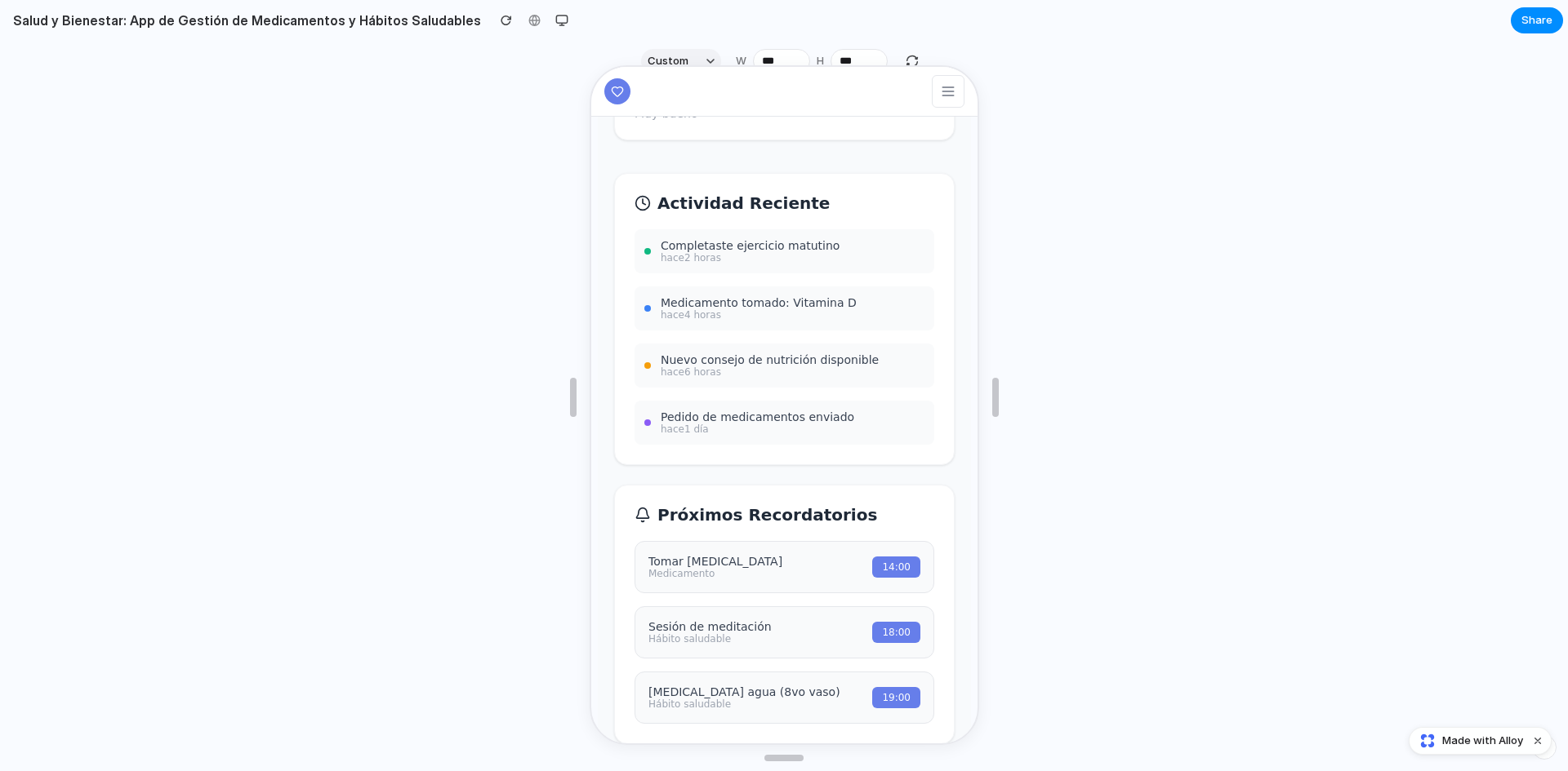
scroll to position [712, 0]
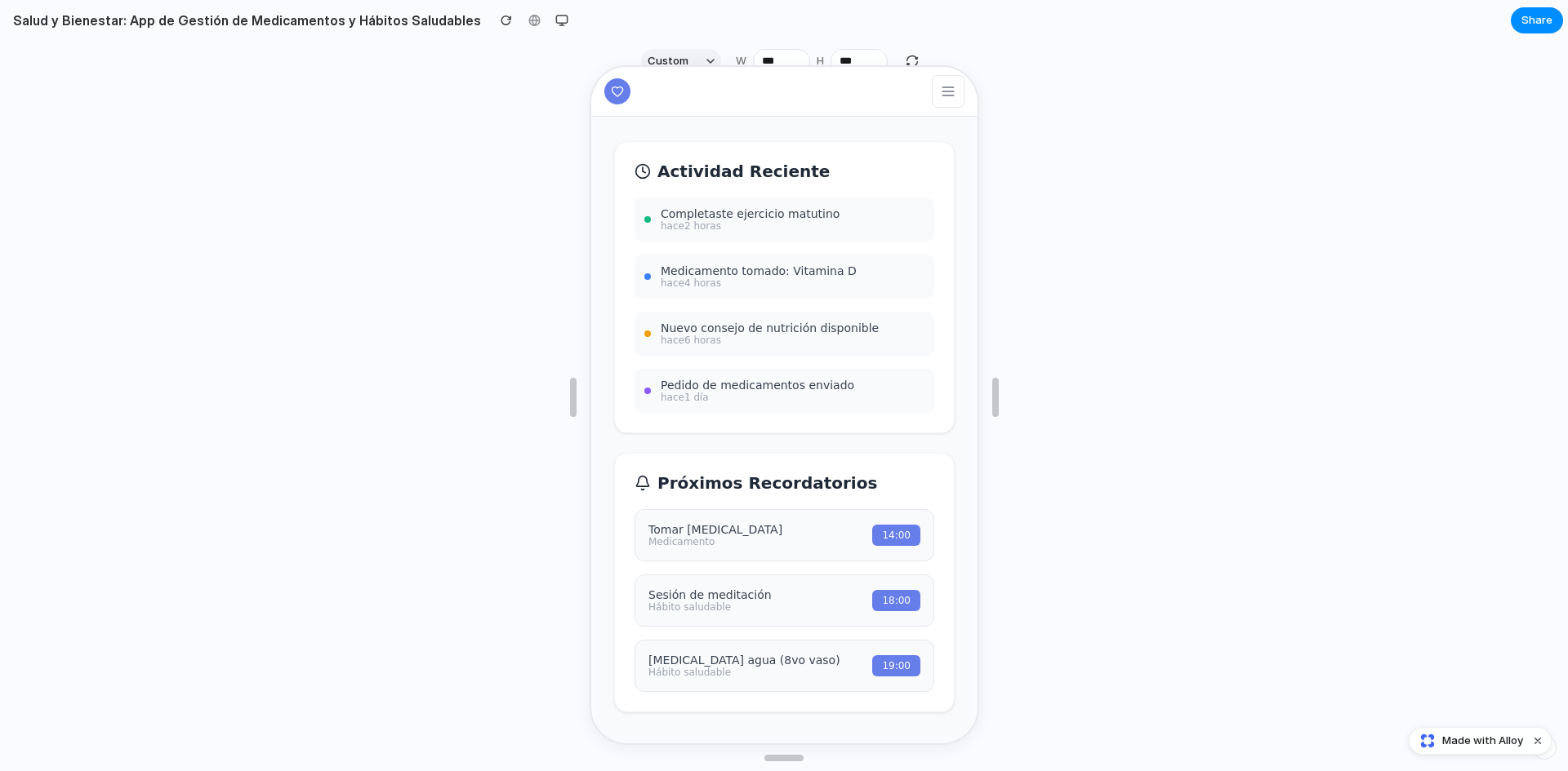
click at [937, 81] on icon at bounding box center [945, 90] width 16 height 16
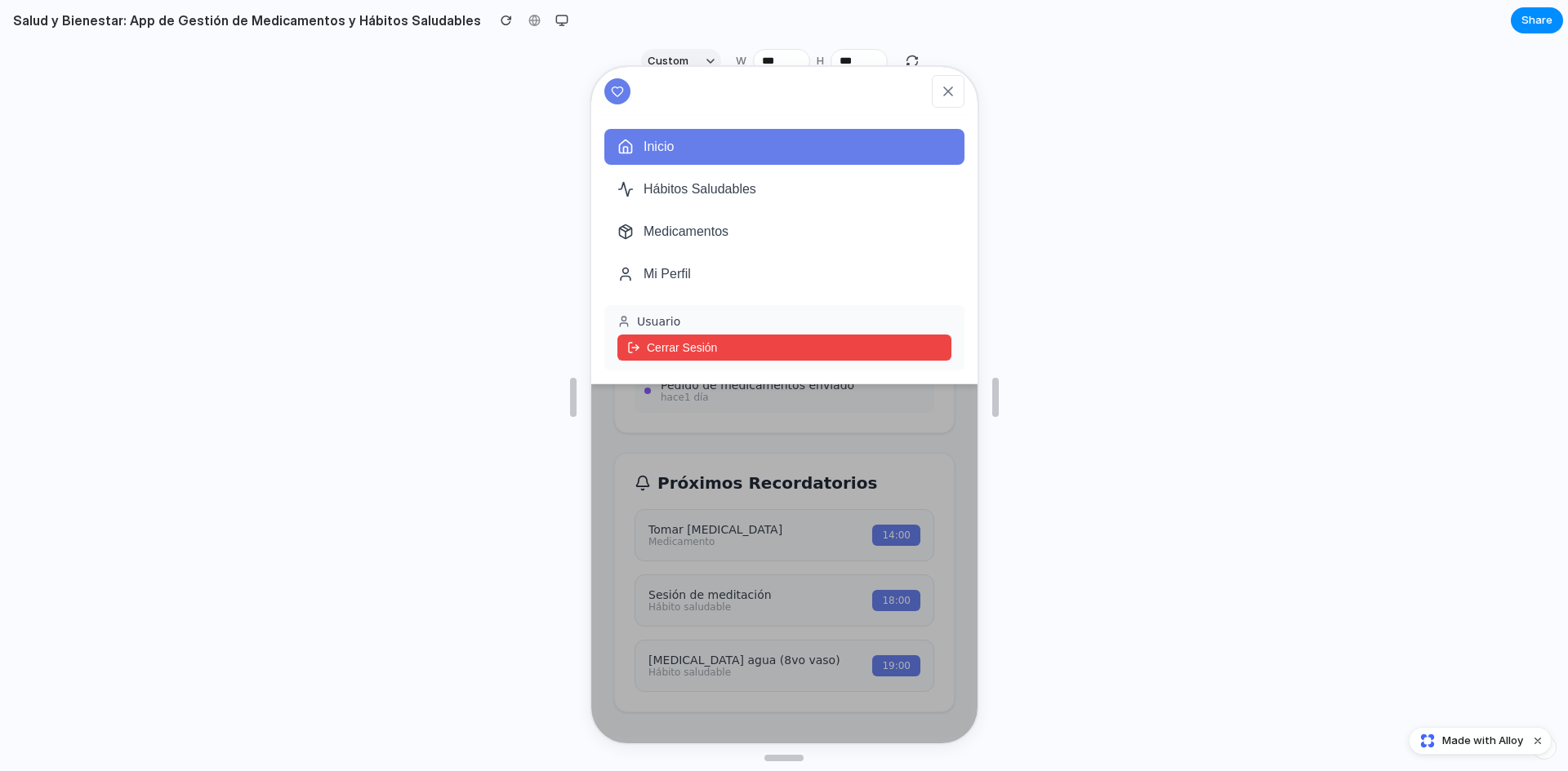
click at [718, 224] on button "Medicamentos" at bounding box center [782, 231] width 360 height 36
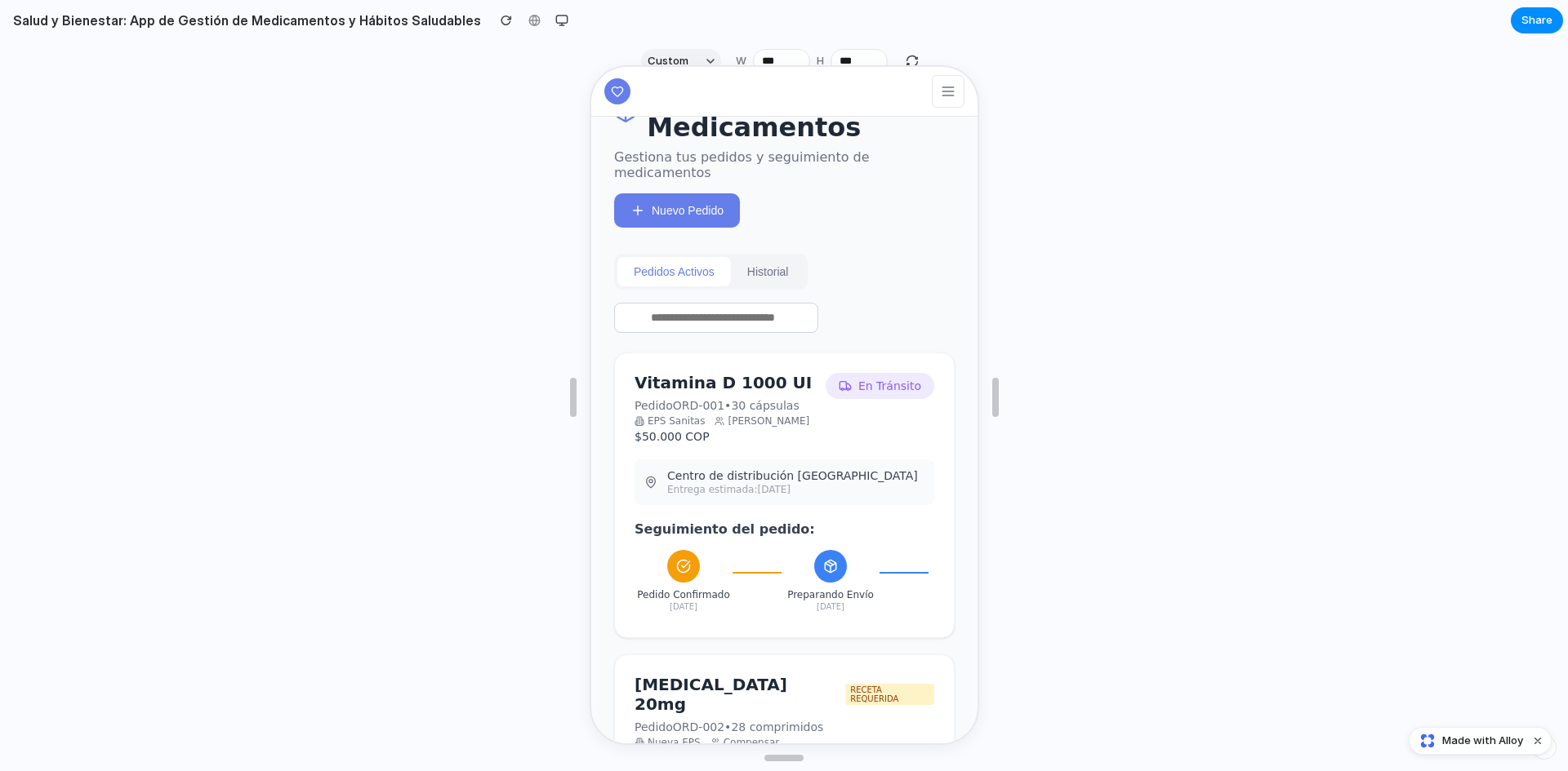
scroll to position [0, 0]
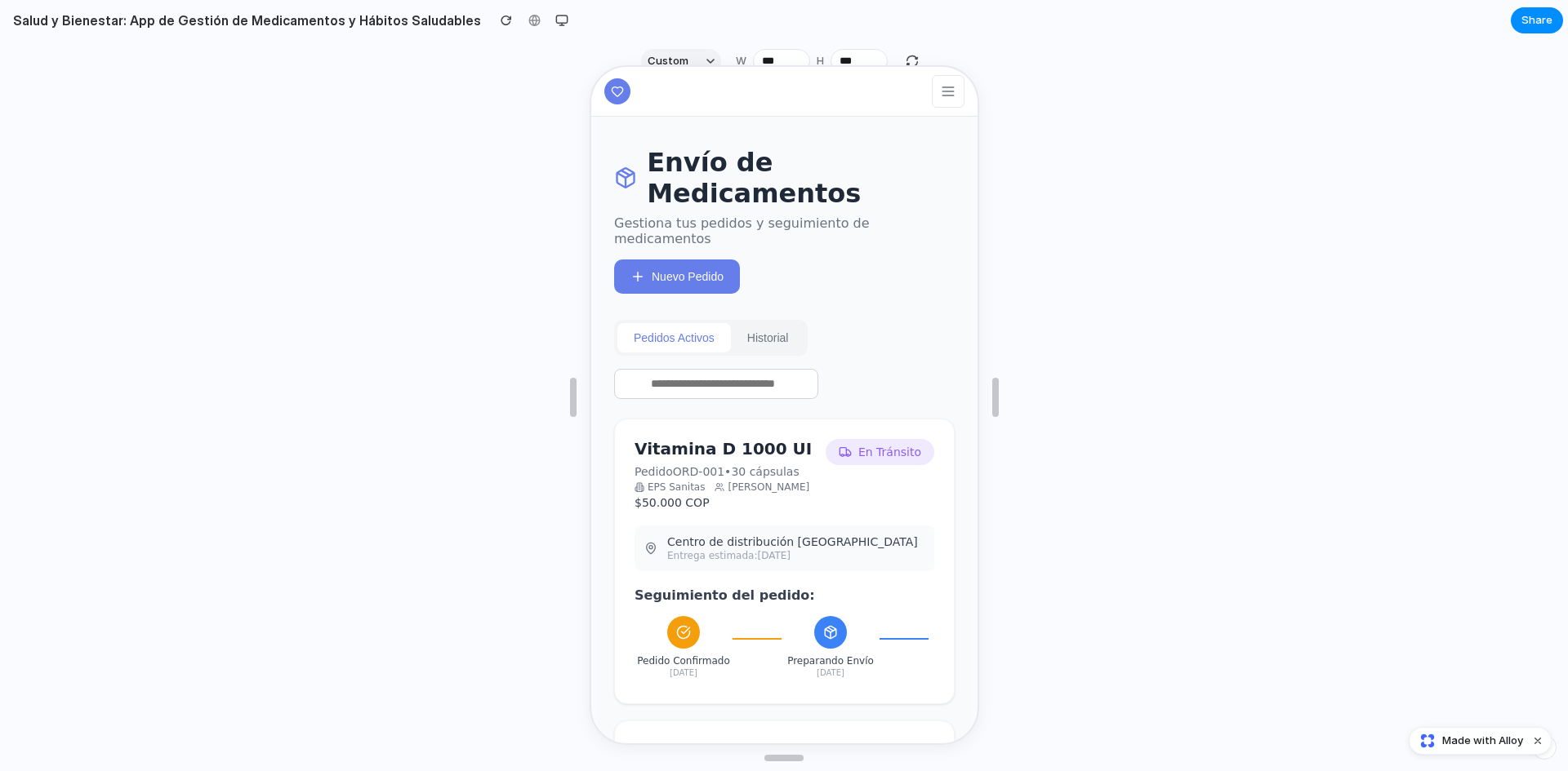
click at [779, 334] on button "Historial" at bounding box center [766, 336] width 74 height 29
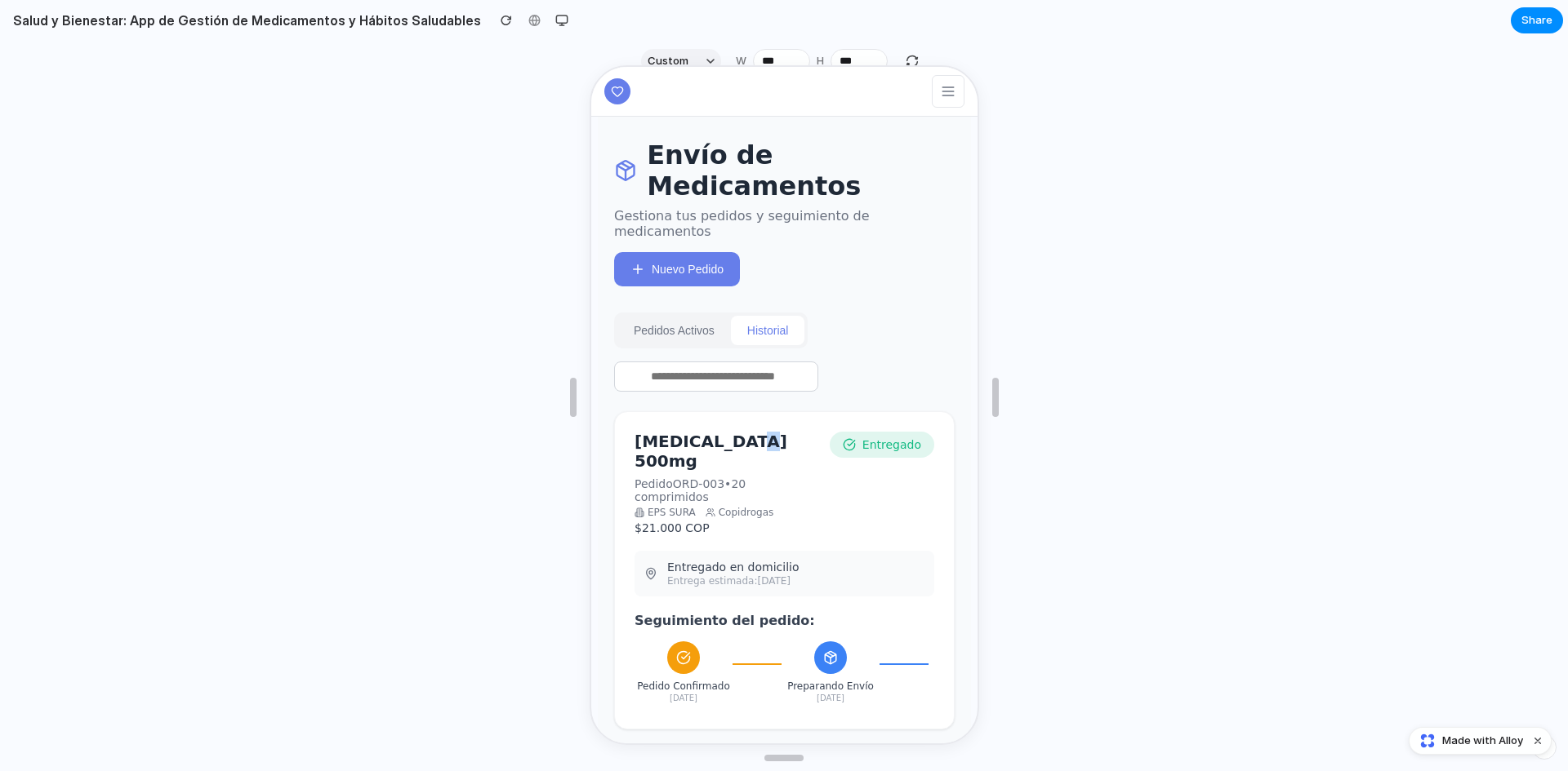
click at [737, 427] on div "Envío de Medicamentos Gestiona tus pedidos y seguimiento de medicamentos Nuevo …" at bounding box center [782, 433] width 373 height 639
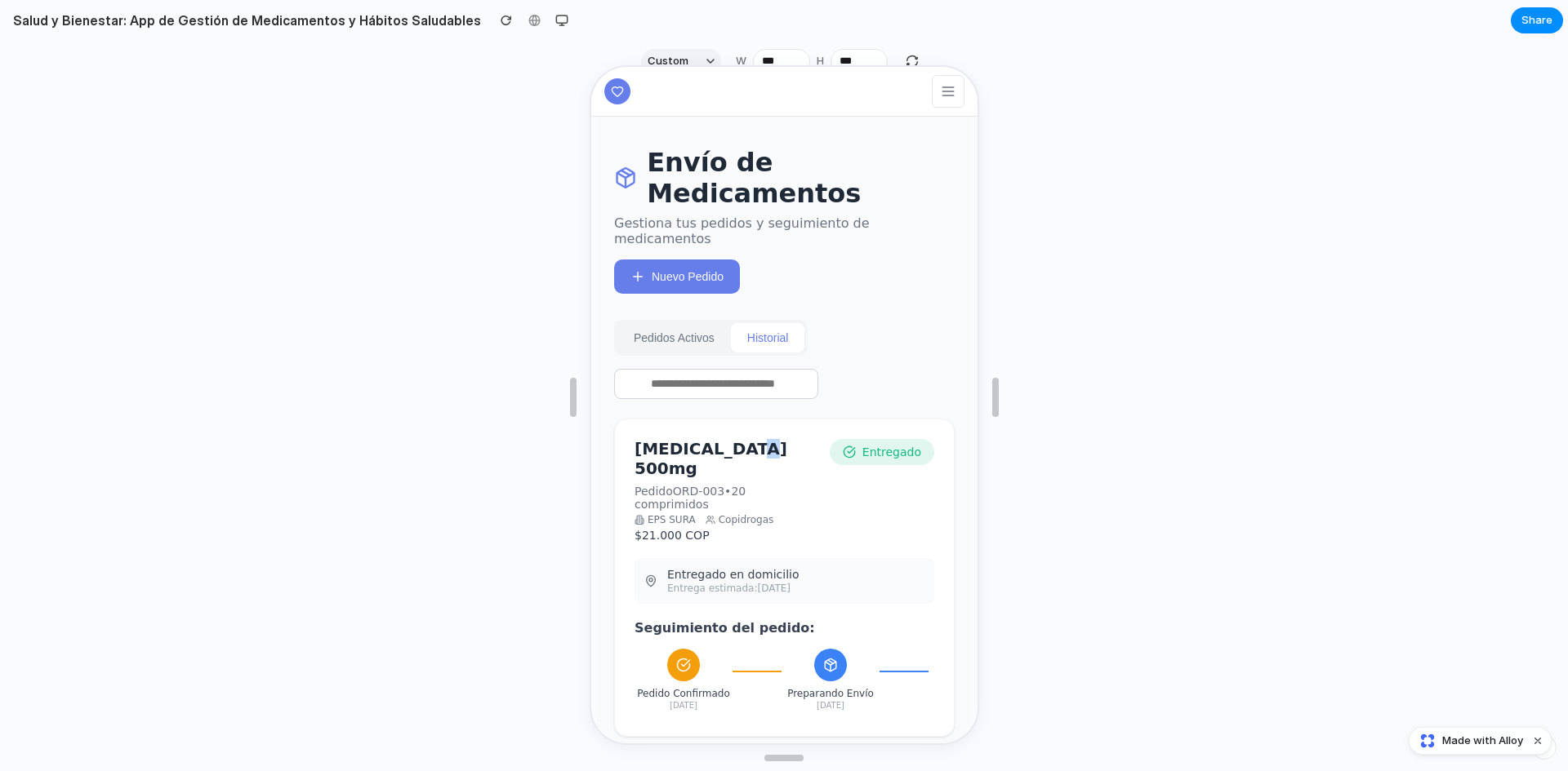
click at [678, 279] on button "Nuevo Pedido" at bounding box center [674, 275] width 126 height 34
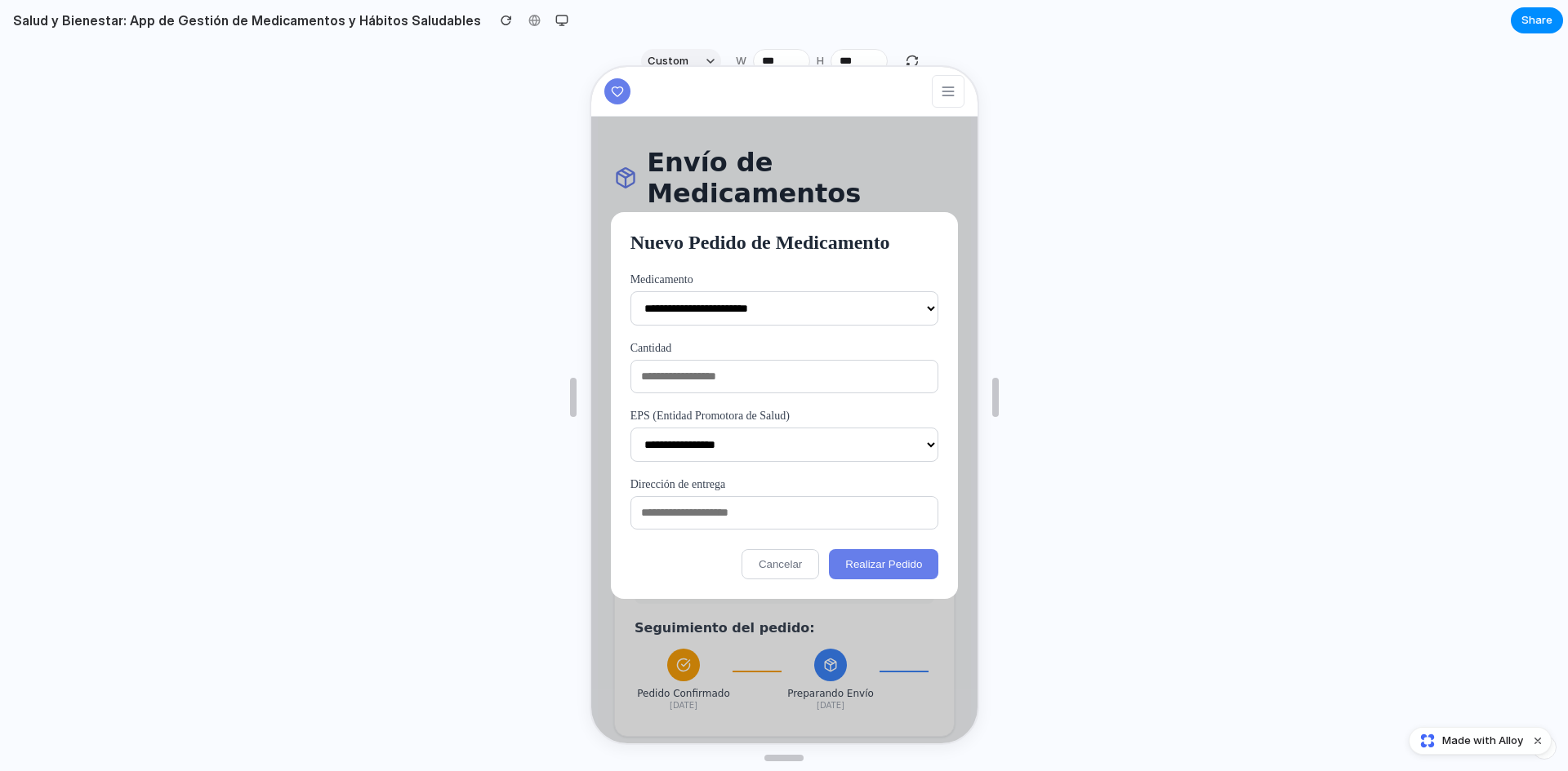
click at [713, 312] on select "**********" at bounding box center [782, 307] width 309 height 34
select select "**********"
click at [628, 290] on select "**********" at bounding box center [782, 307] width 309 height 34
click at [696, 373] on input "text" at bounding box center [782, 375] width 309 height 33
type input "**"
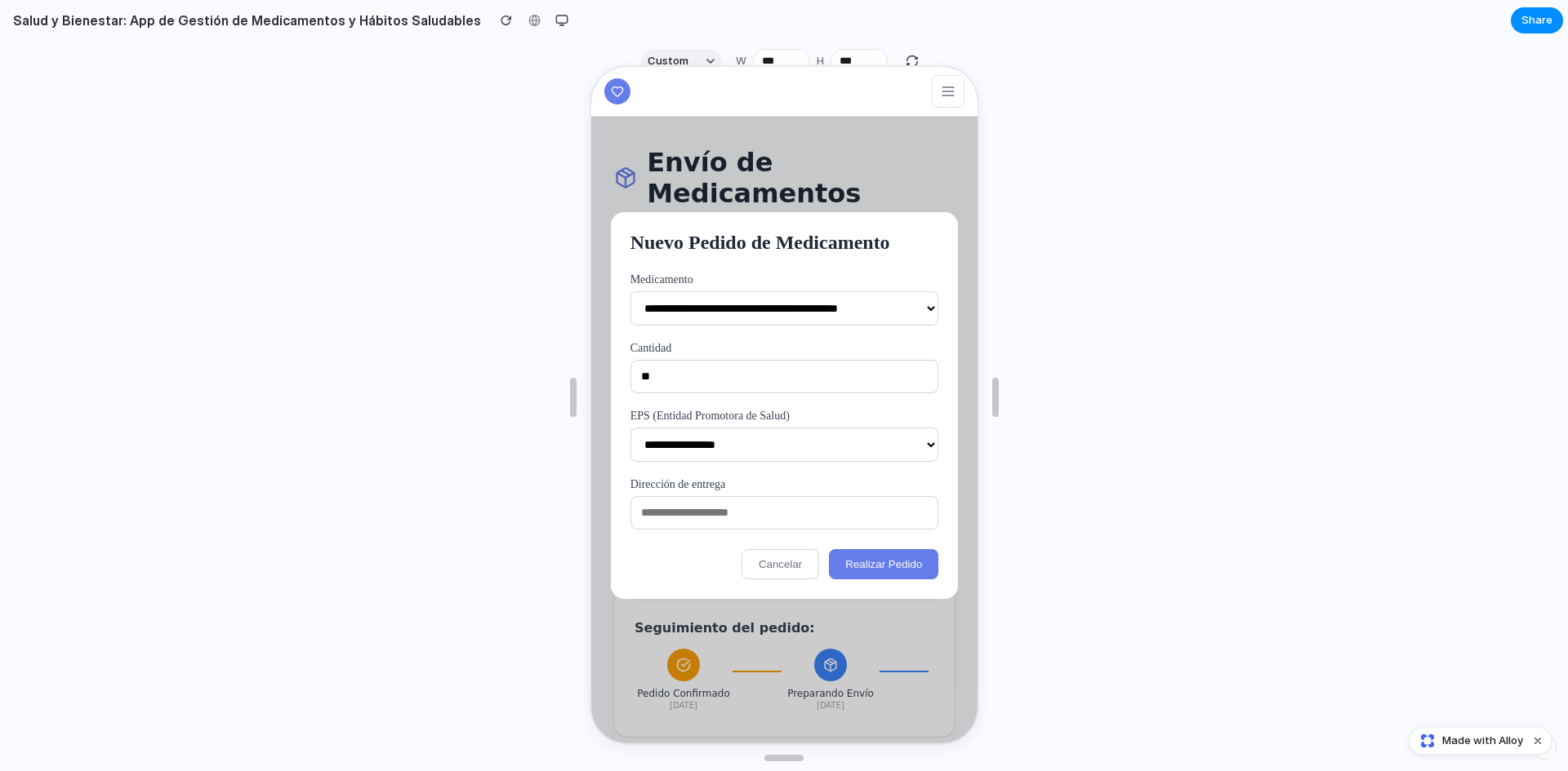
click at [754, 450] on select "**********" at bounding box center [782, 443] width 309 height 34
select select "*********"
click at [628, 426] on select "**********" at bounding box center [782, 443] width 309 height 34
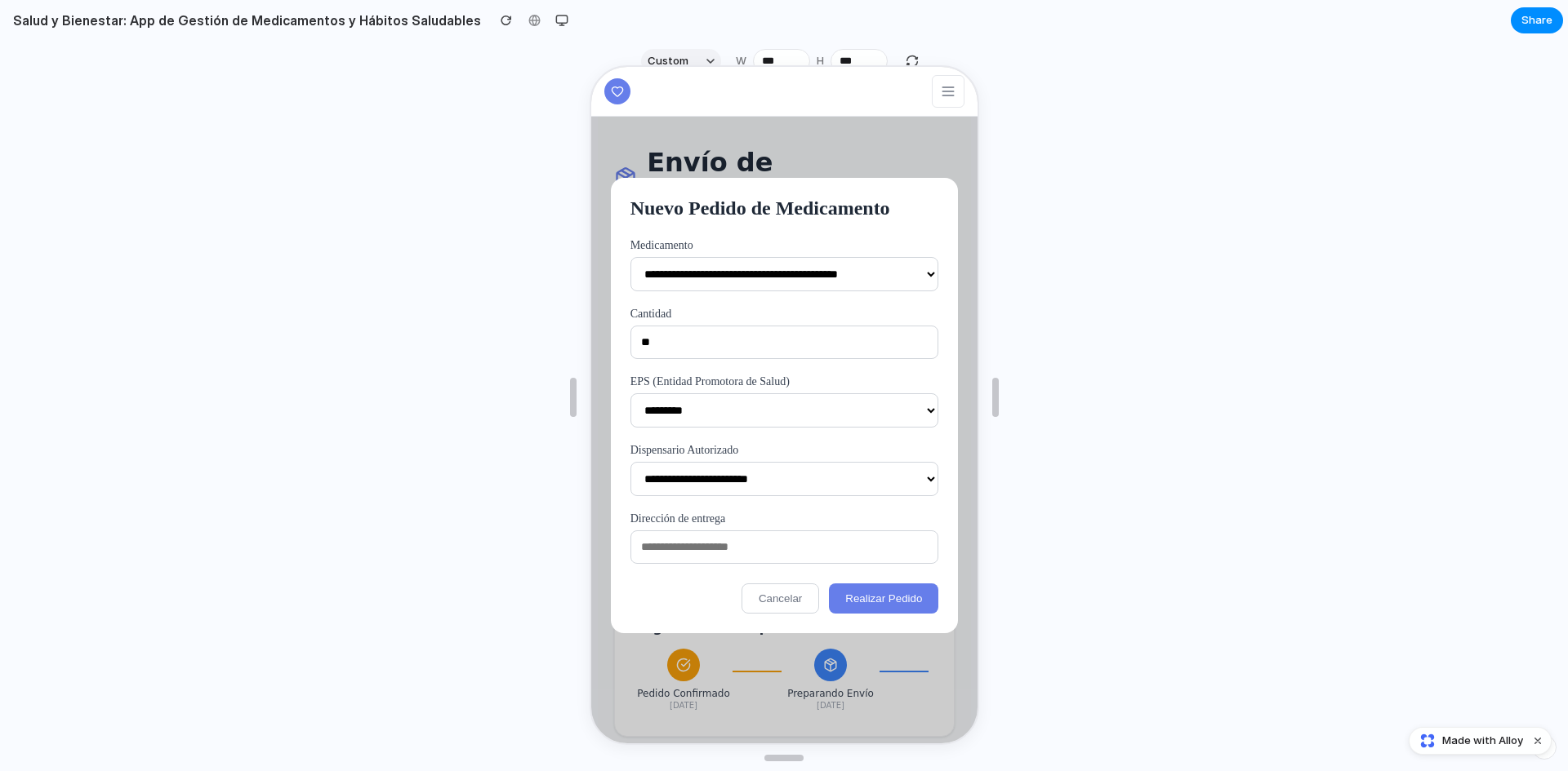
click at [721, 479] on select "**********" at bounding box center [782, 478] width 309 height 34
select select "*********"
click at [628, 461] on select "**********" at bounding box center [782, 478] width 309 height 34
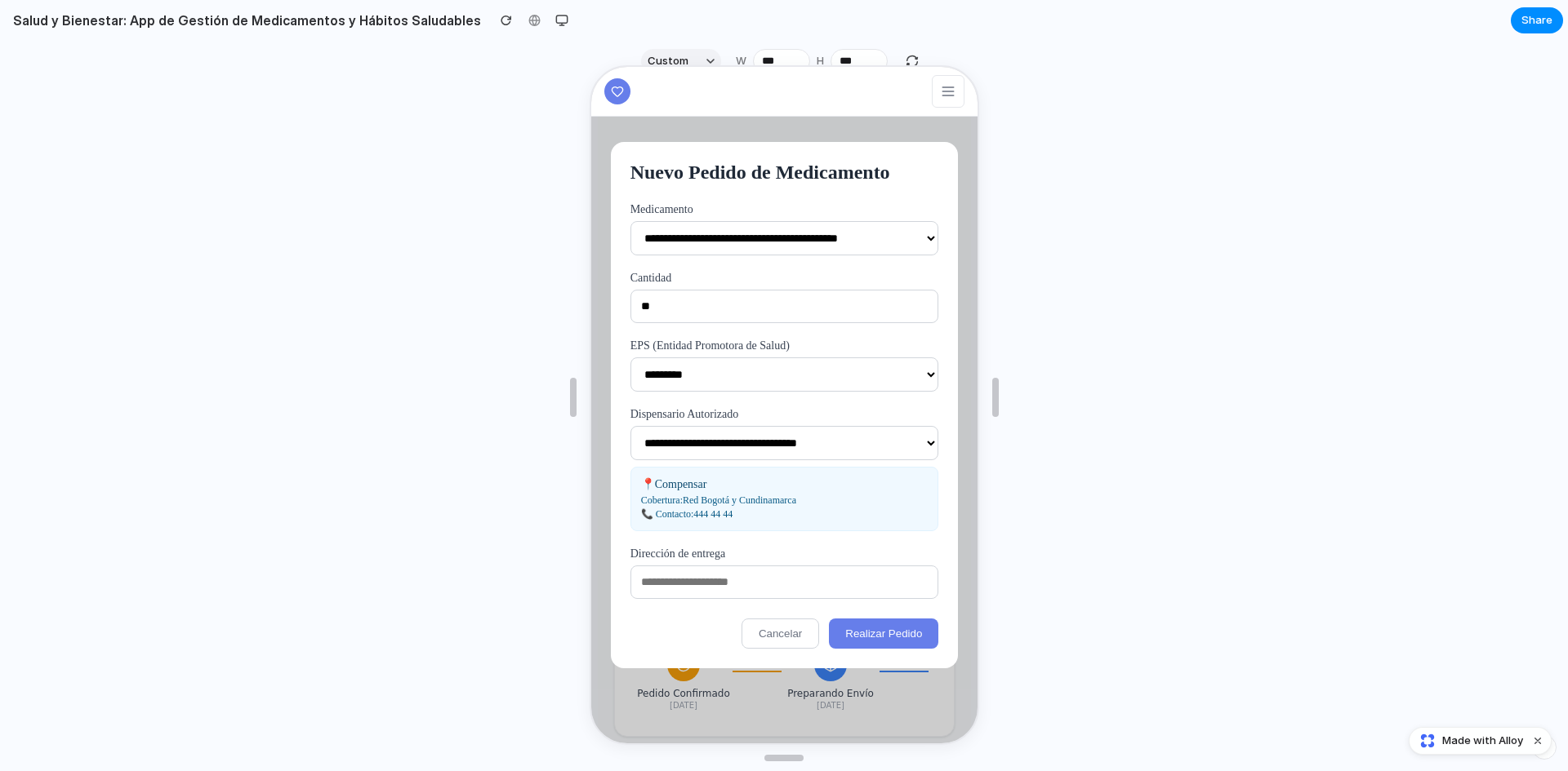
click at [703, 587] on input "text" at bounding box center [782, 580] width 309 height 33
type input "**********"
click at [853, 637] on button "Realizar Pedido" at bounding box center [881, 632] width 110 height 30
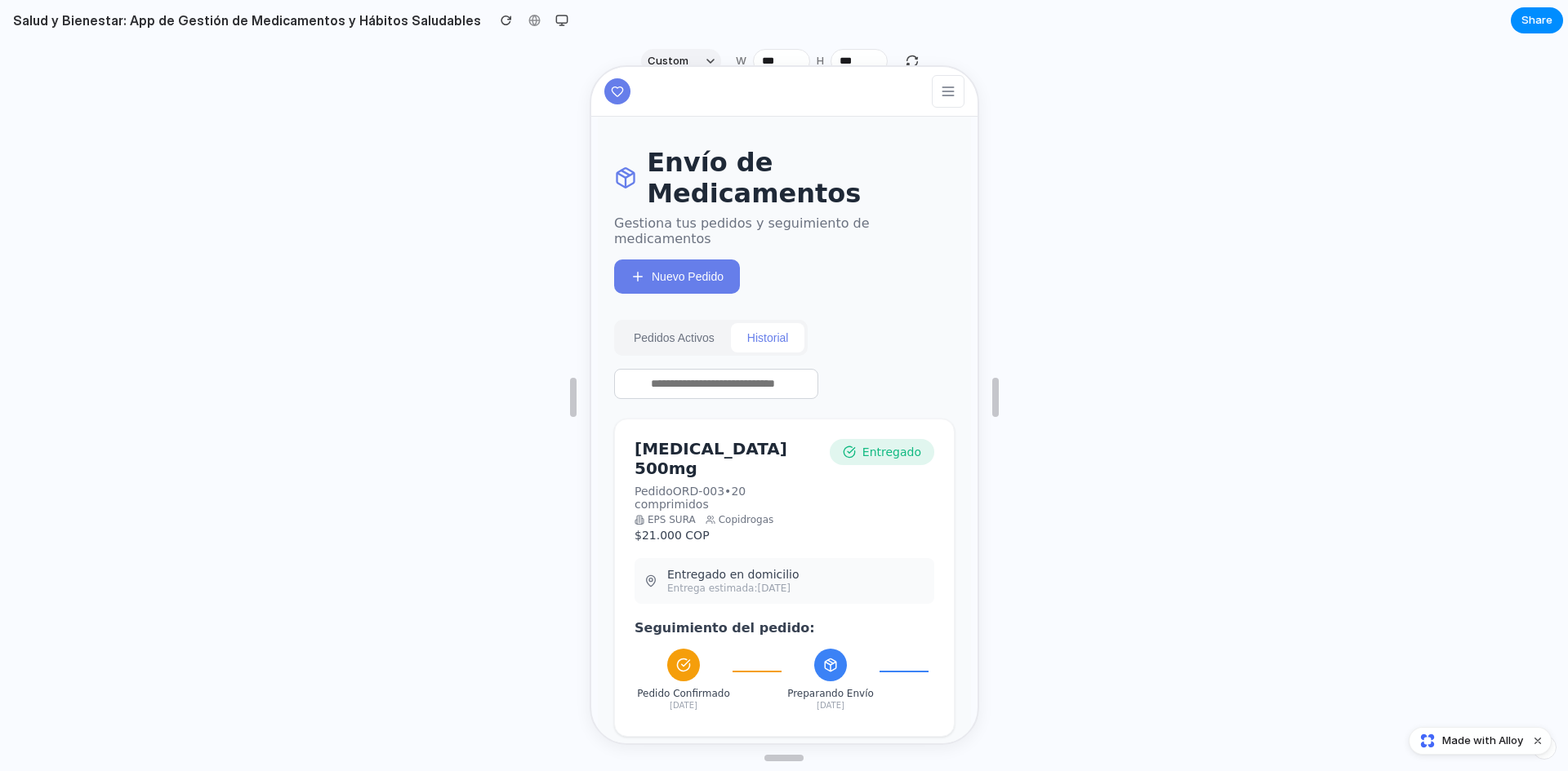
click at [681, 324] on button "Pedidos Activos" at bounding box center [671, 336] width 113 height 29
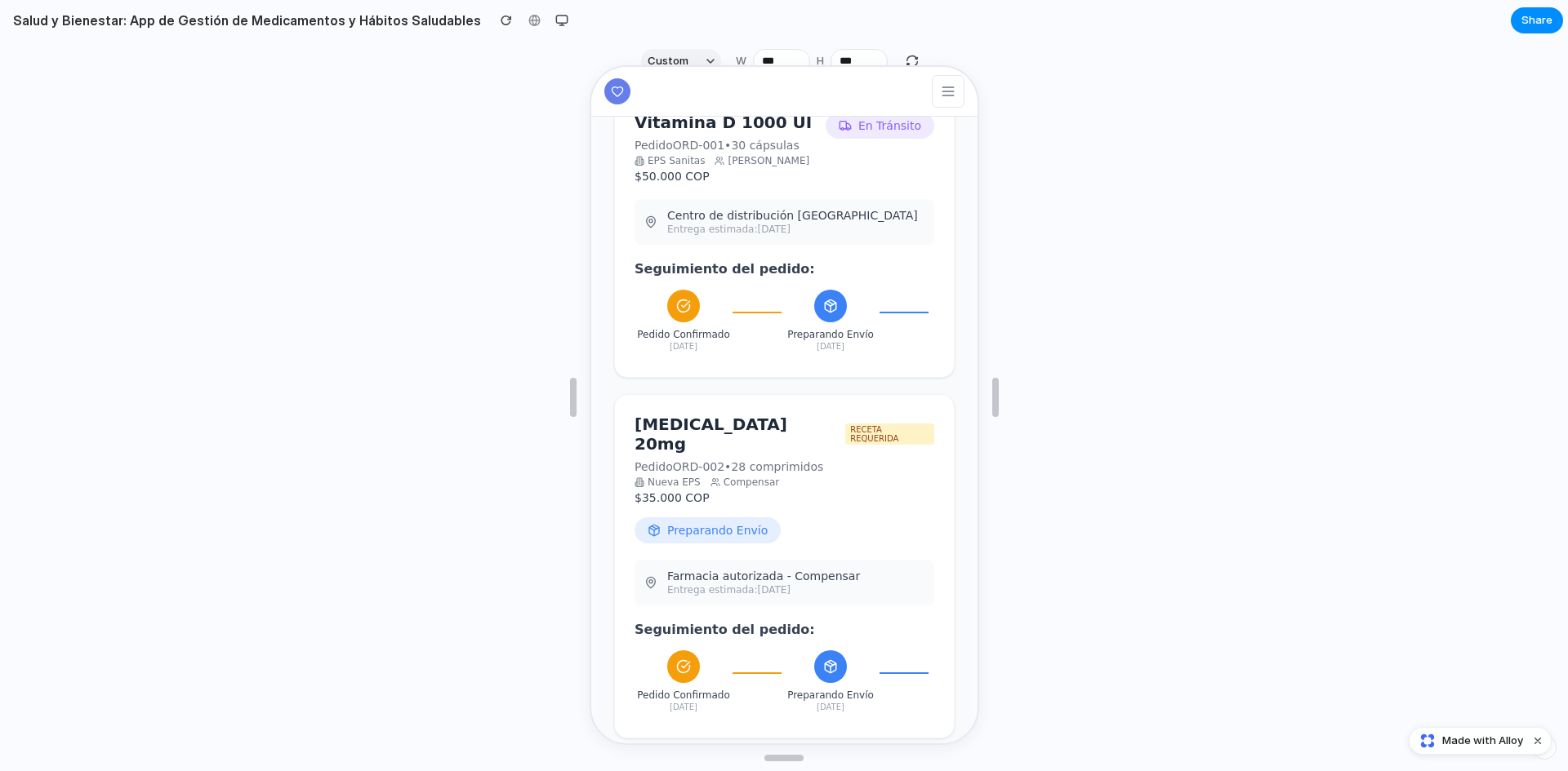
scroll to position [393, 0]
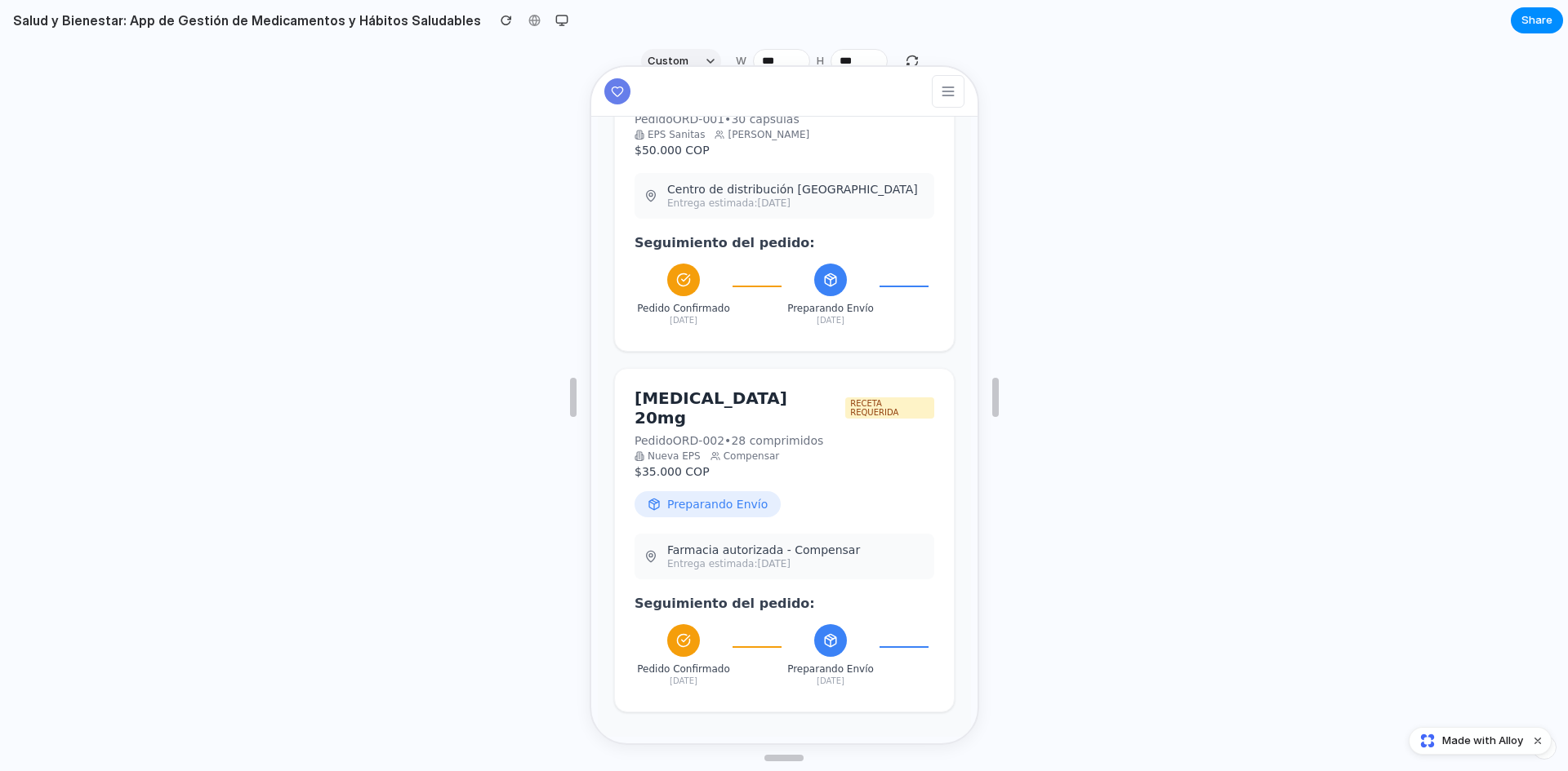
click at [794, 449] on div "Nueva EPS Compensar" at bounding box center [781, 454] width 300 height 12
click at [821, 557] on div "Farmacia autorizada - Compensar Entrega estimada: [DATE]" at bounding box center [781, 555] width 300 height 46
click at [737, 595] on h4 "Seguimiento del pedido:" at bounding box center [781, 602] width 300 height 15
click at [703, 490] on div "Preparando Envío" at bounding box center [704, 502] width 146 height 26
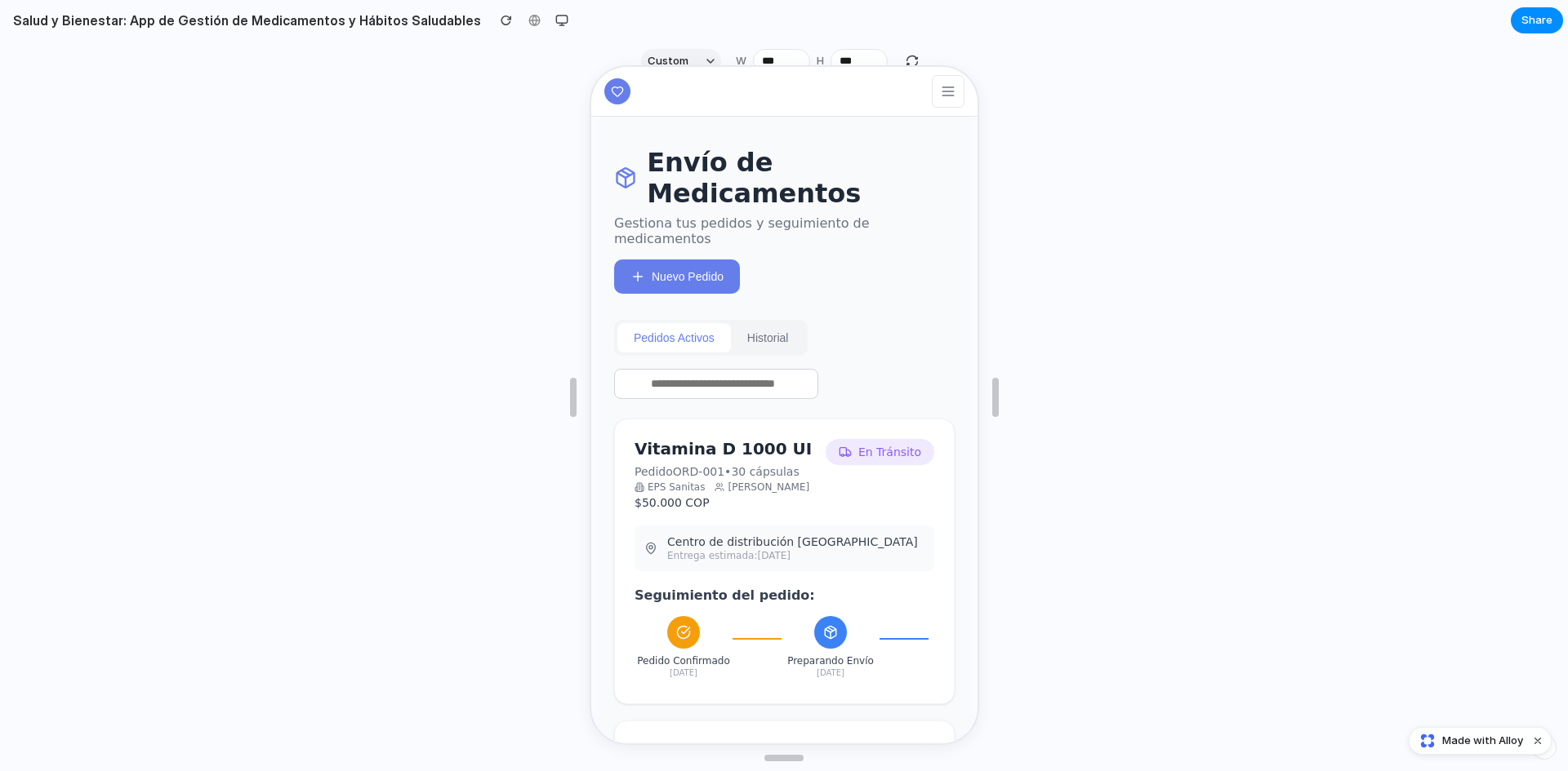
click at [718, 372] on input "text" at bounding box center [713, 382] width 204 height 30
click at [758, 329] on button "Historial" at bounding box center [766, 336] width 74 height 29
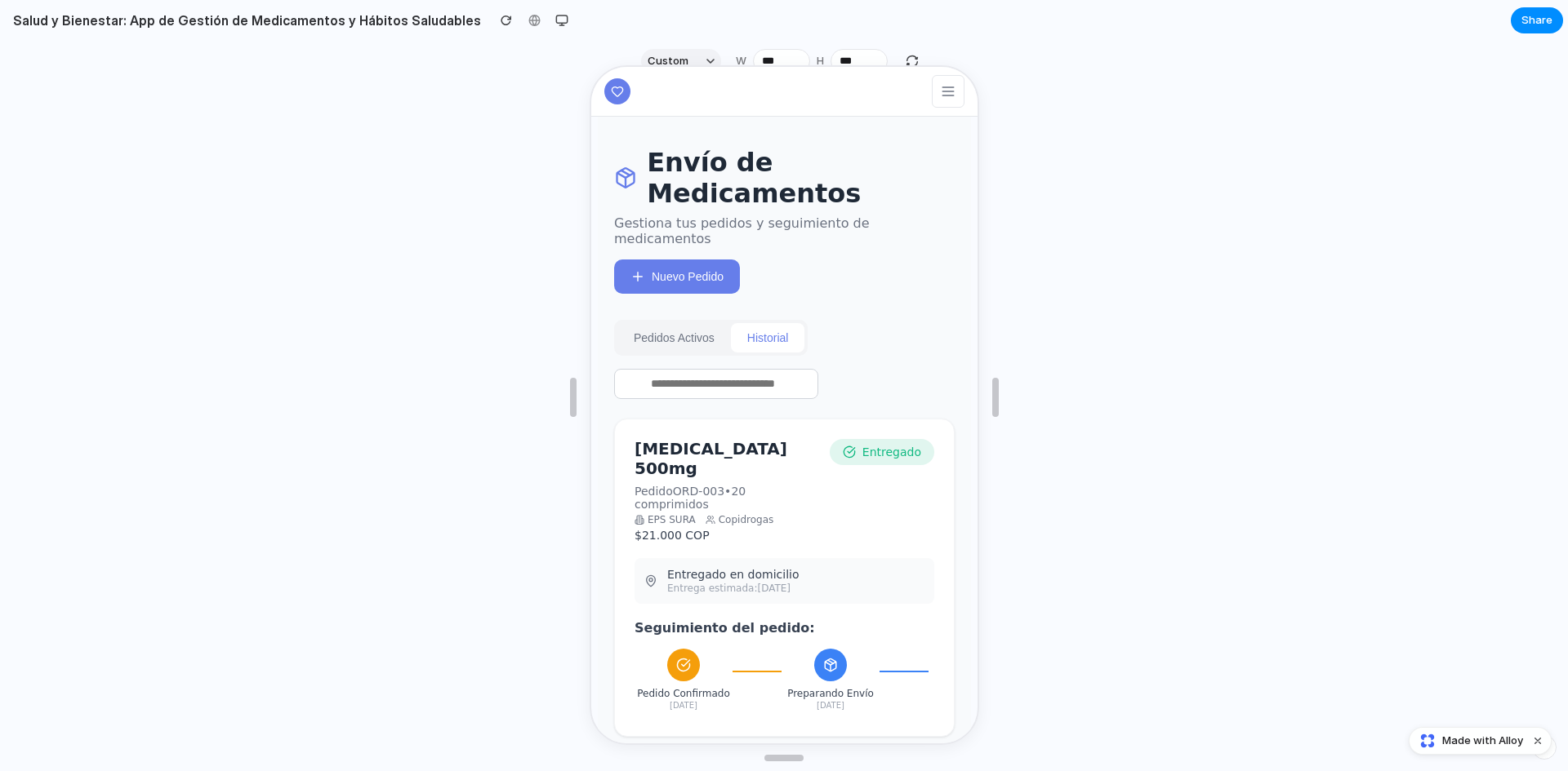
click at [684, 321] on button "Pedidos Activos" at bounding box center [671, 336] width 113 height 29
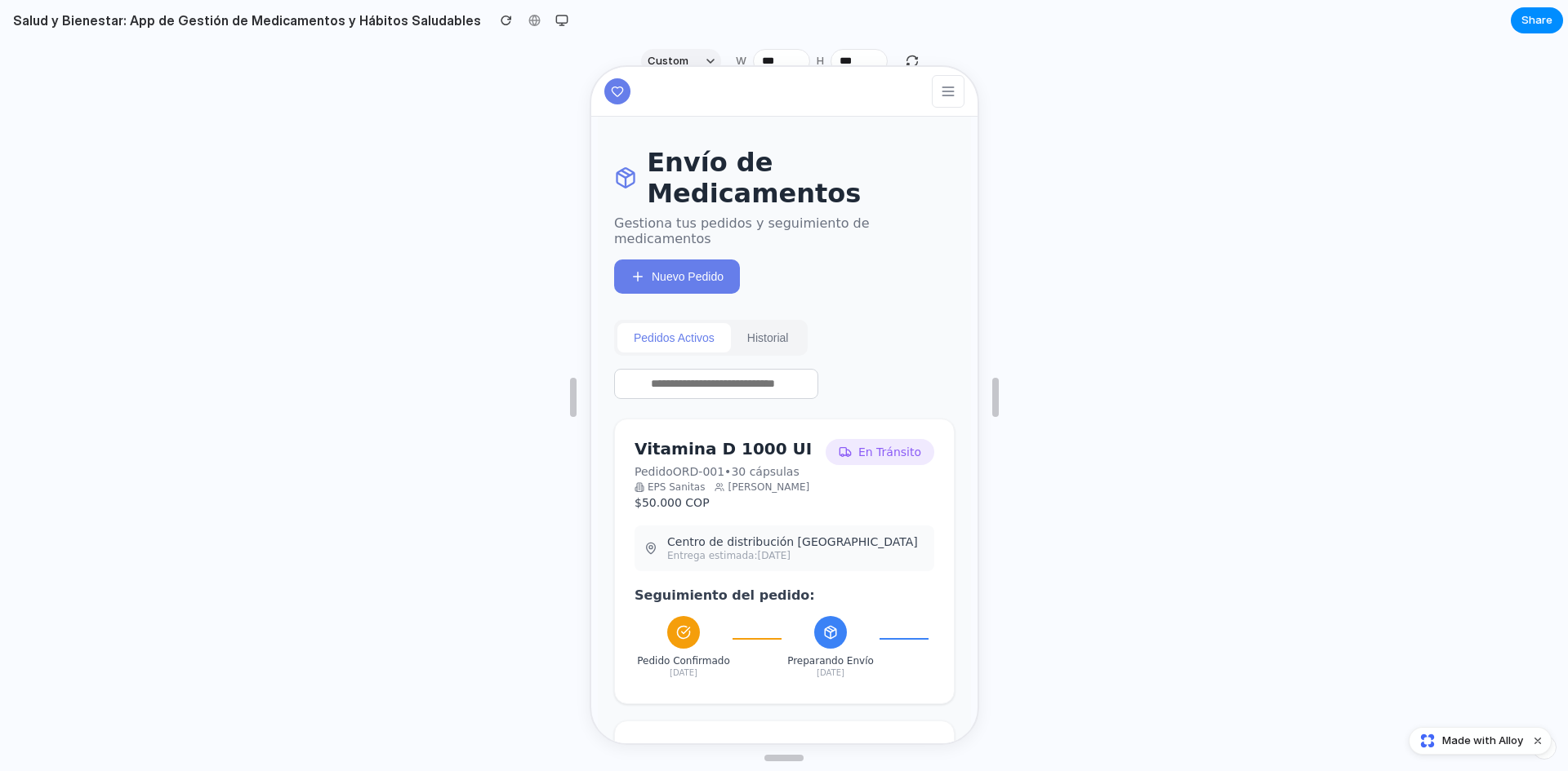
click at [688, 374] on input "text" at bounding box center [713, 382] width 204 height 30
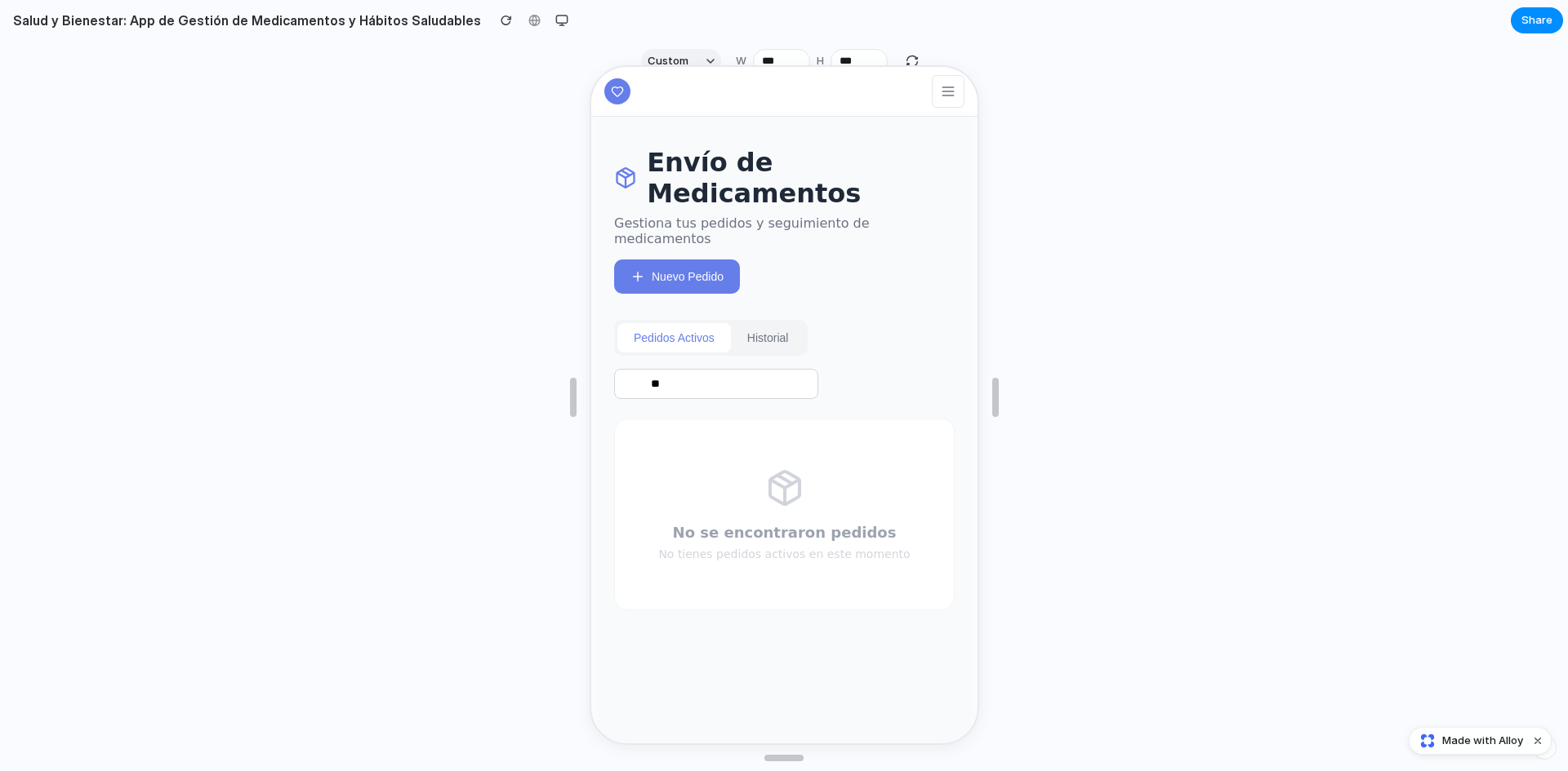
type input "*"
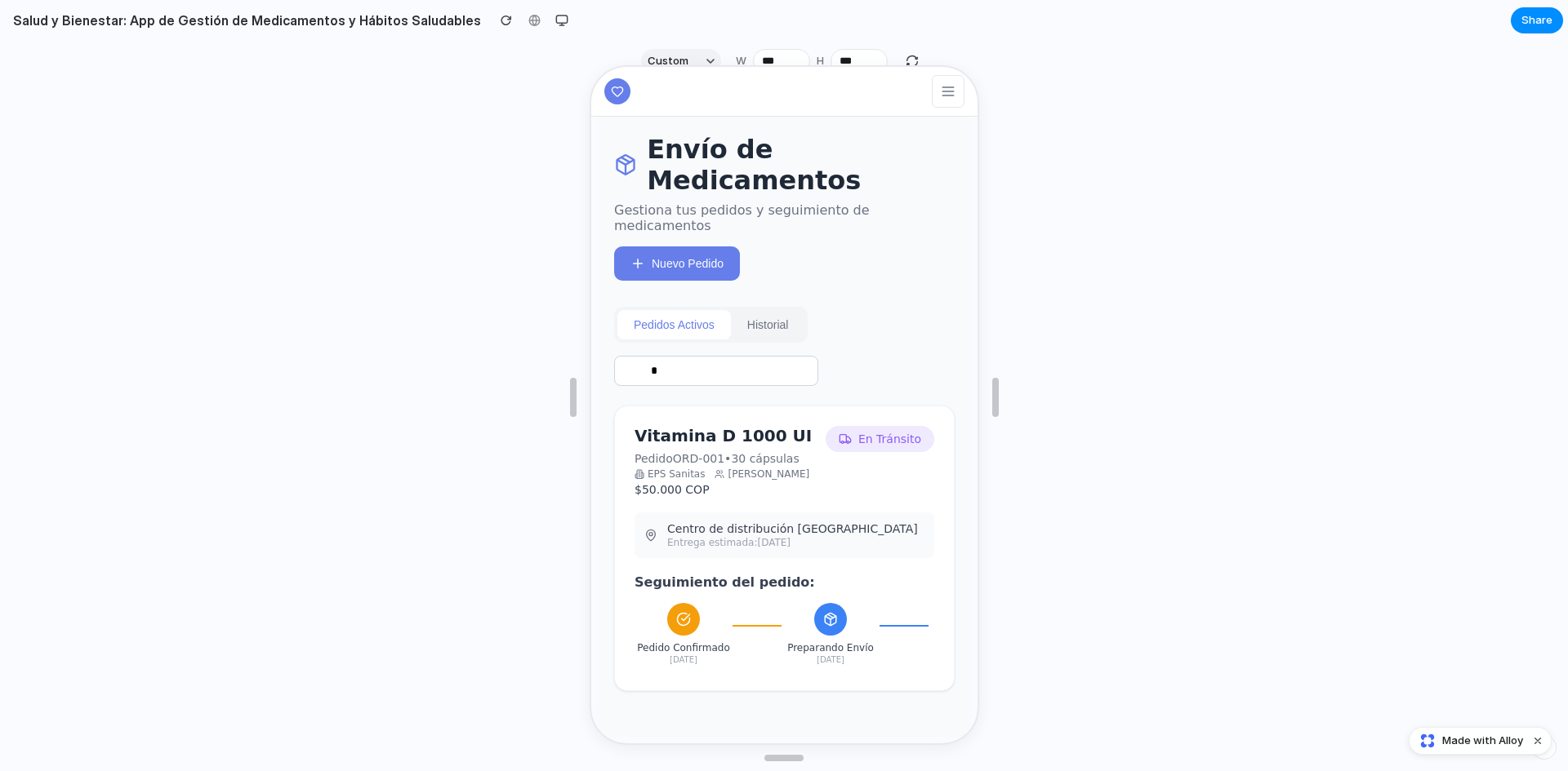
scroll to position [18, 0]
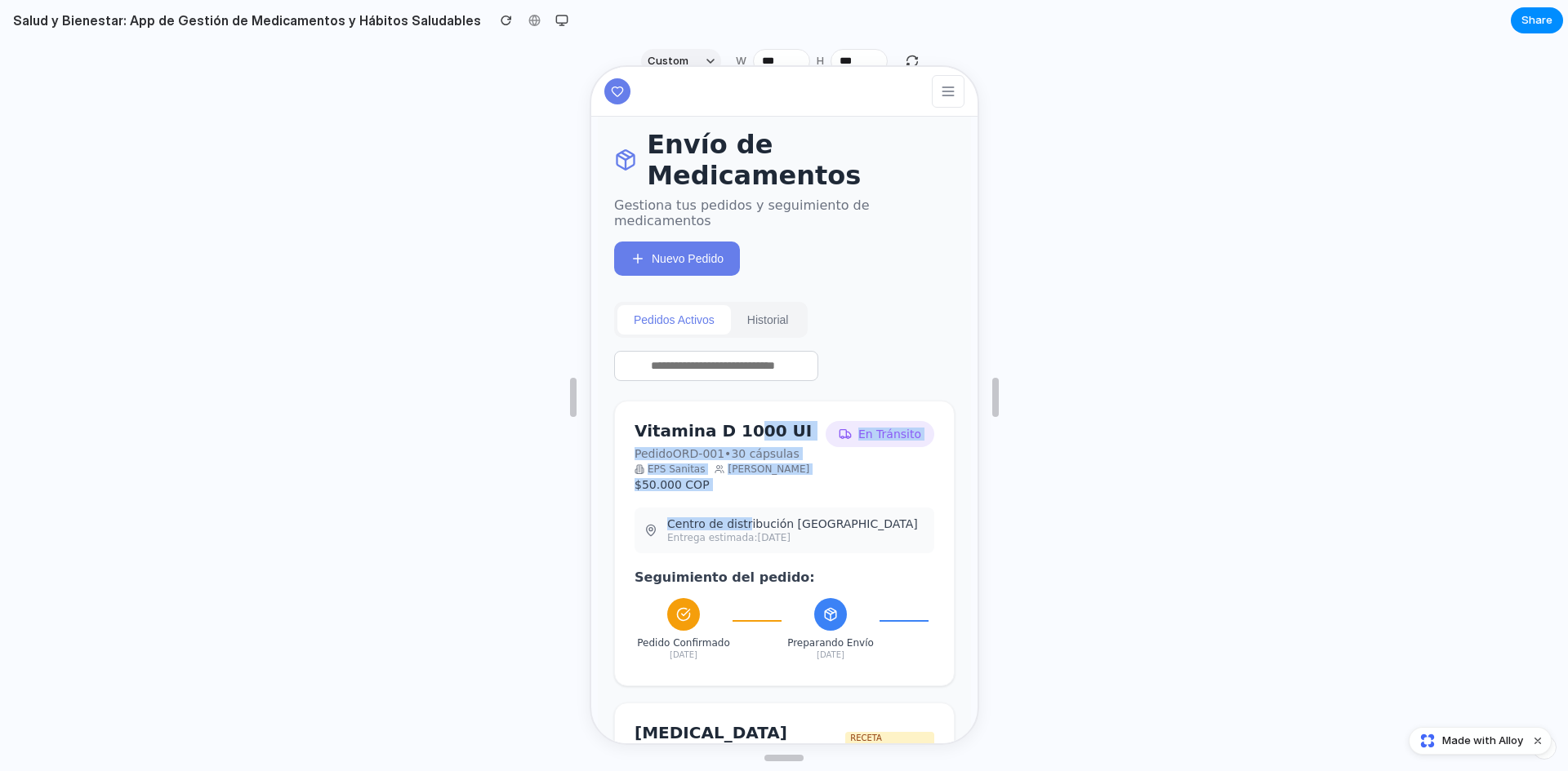
click at [740, 503] on div "Vitamina D 1000 UI Pedido ORD-001 • 30 cápsulas EPS Sanitas [PERSON_NAME] $50.0…" at bounding box center [782, 542] width 340 height 286
click at [718, 350] on input "text" at bounding box center [713, 364] width 204 height 30
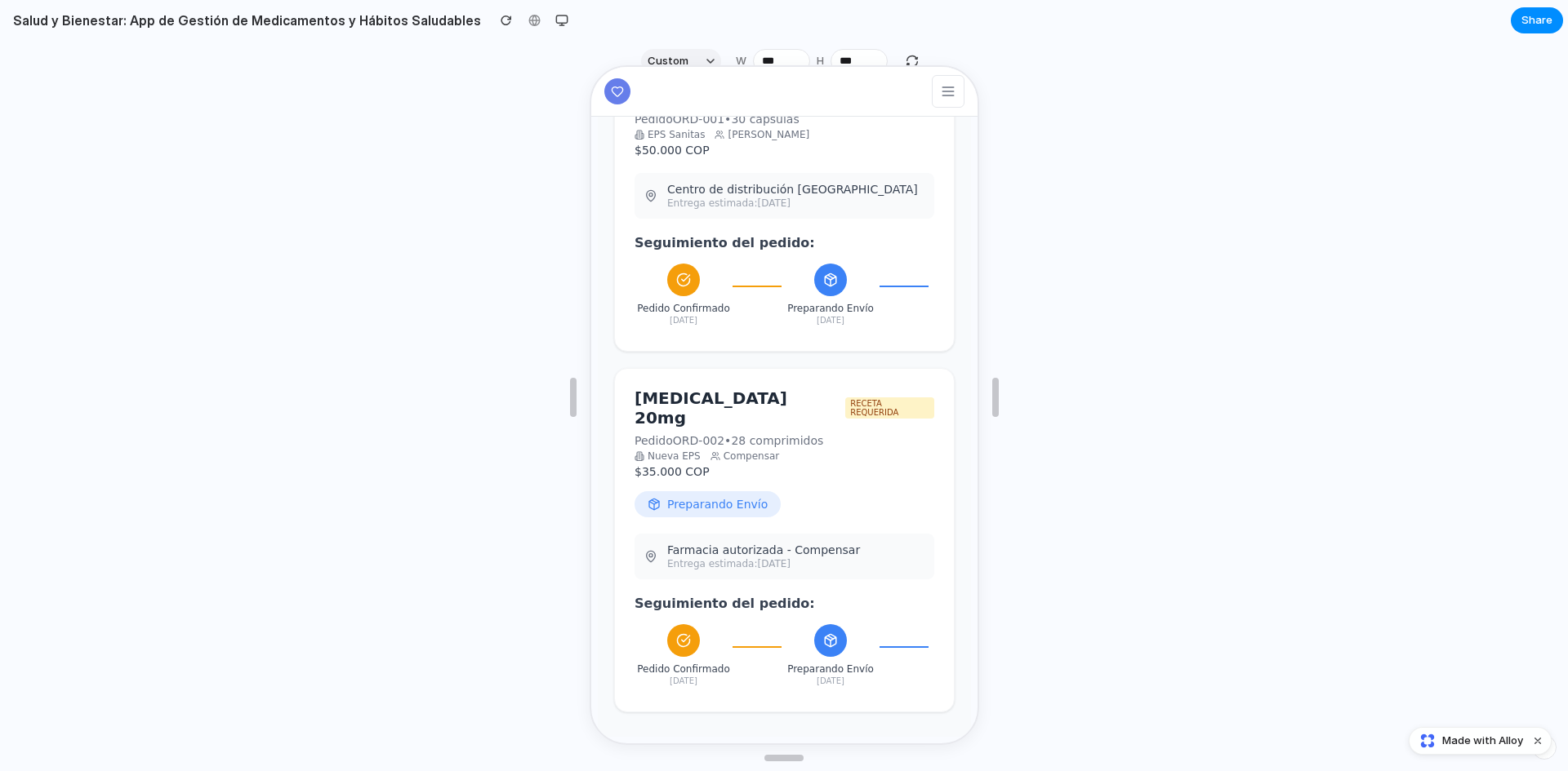
scroll to position [0, 0]
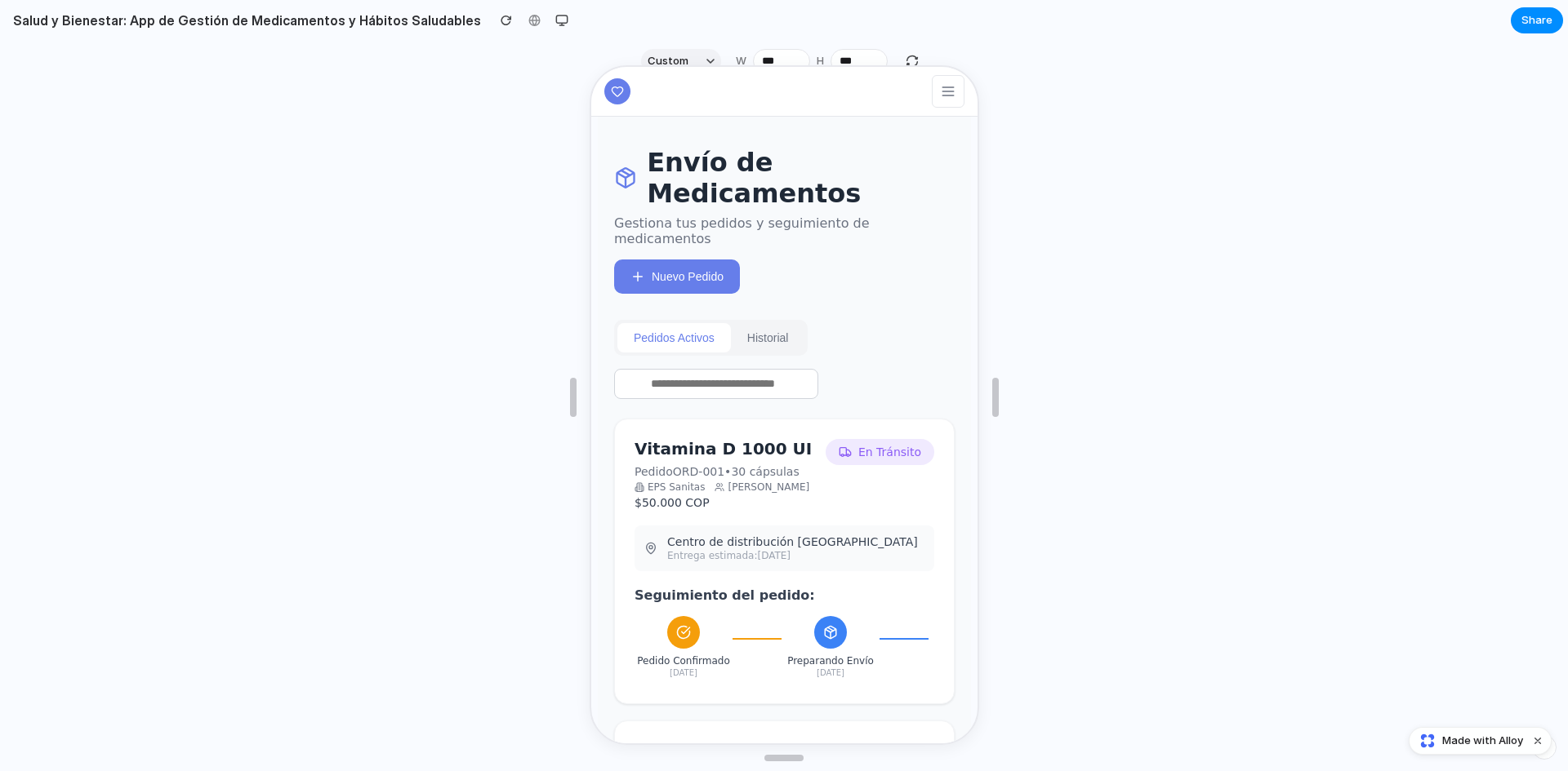
click at [726, 373] on input "text" at bounding box center [713, 382] width 204 height 30
type input "*"
